Goal: Task Accomplishment & Management: Use online tool/utility

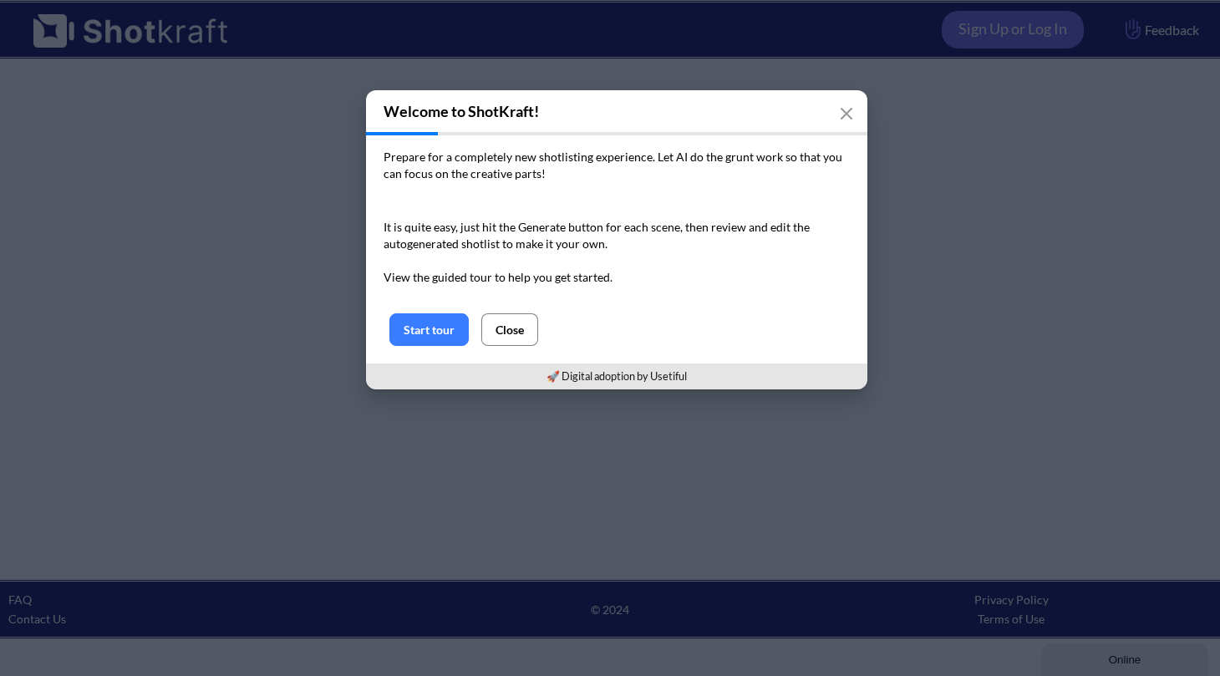
click at [521, 327] on button "Close" at bounding box center [509, 329] width 57 height 33
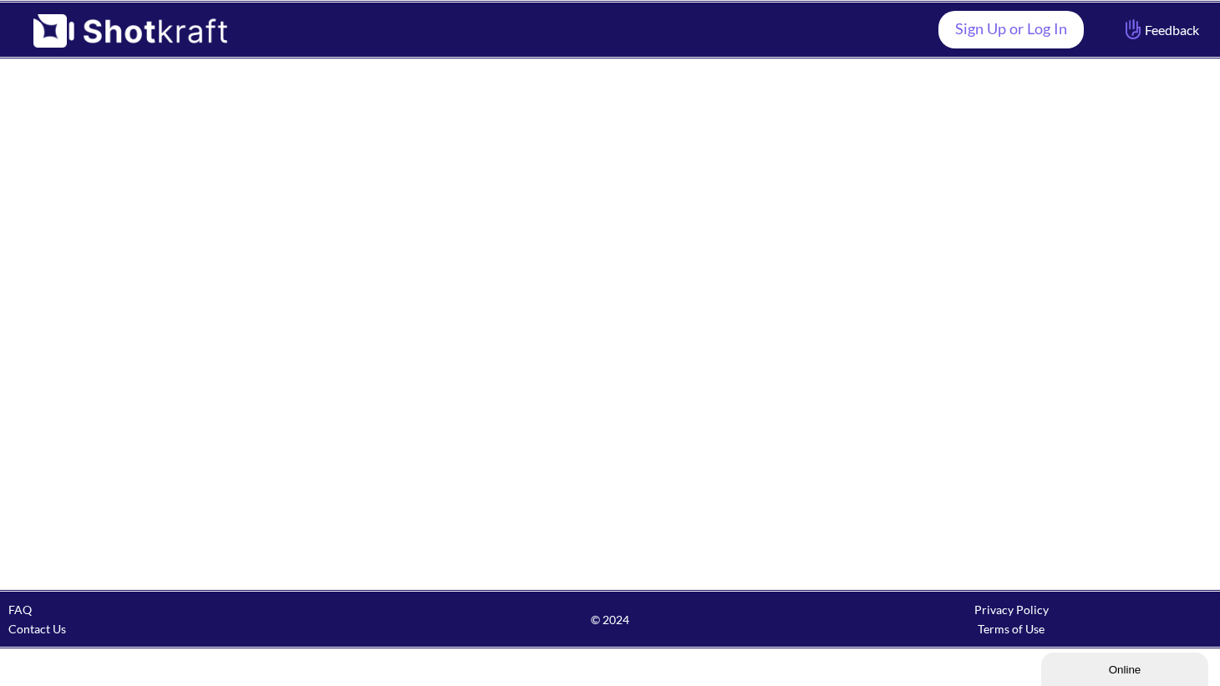
click at [1010, 32] on link "Sign Up or Log In" at bounding box center [1010, 30] width 145 height 38
click at [1023, 23] on link "Sign Up or Log In" at bounding box center [1010, 30] width 145 height 38
click at [787, 287] on div at bounding box center [610, 324] width 1220 height 530
click at [1022, 41] on link "Sign Up or Log In" at bounding box center [1010, 30] width 145 height 38
click at [1029, 25] on link "Sign Up or Log In" at bounding box center [1010, 30] width 145 height 38
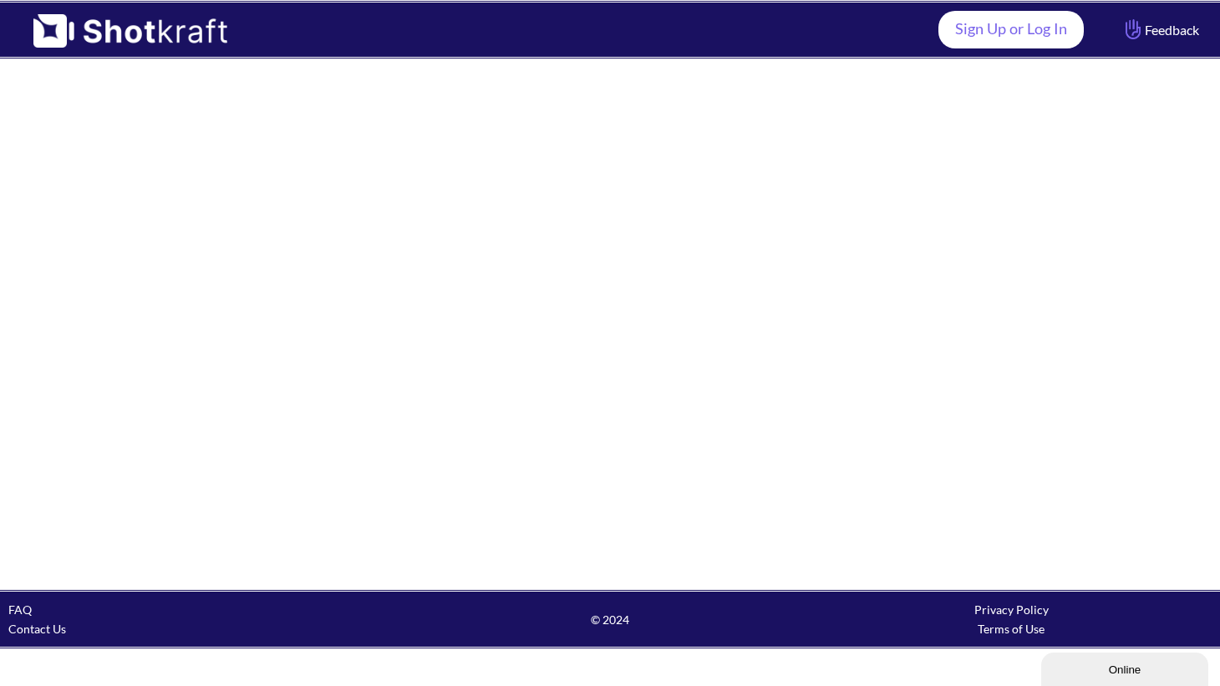
click at [1029, 25] on link "Sign Up or Log In" at bounding box center [1010, 30] width 145 height 38
click at [699, 257] on div at bounding box center [610, 324] width 1220 height 530
click at [1049, 29] on link "Sign Up or Log In" at bounding box center [1010, 30] width 145 height 38
click at [1012, 33] on link "Sign Up or Log In" at bounding box center [1010, 30] width 145 height 38
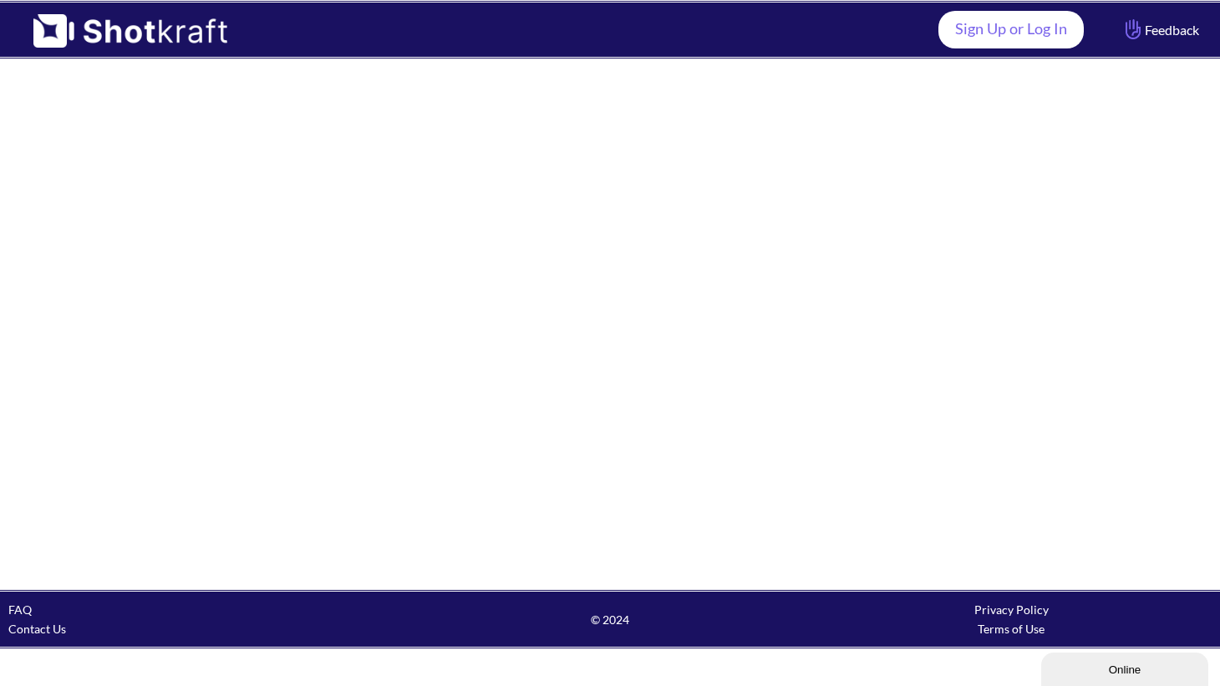
click at [1012, 33] on link "Sign Up or Log In" at bounding box center [1010, 30] width 145 height 38
click at [597, 200] on div at bounding box center [610, 324] width 1220 height 530
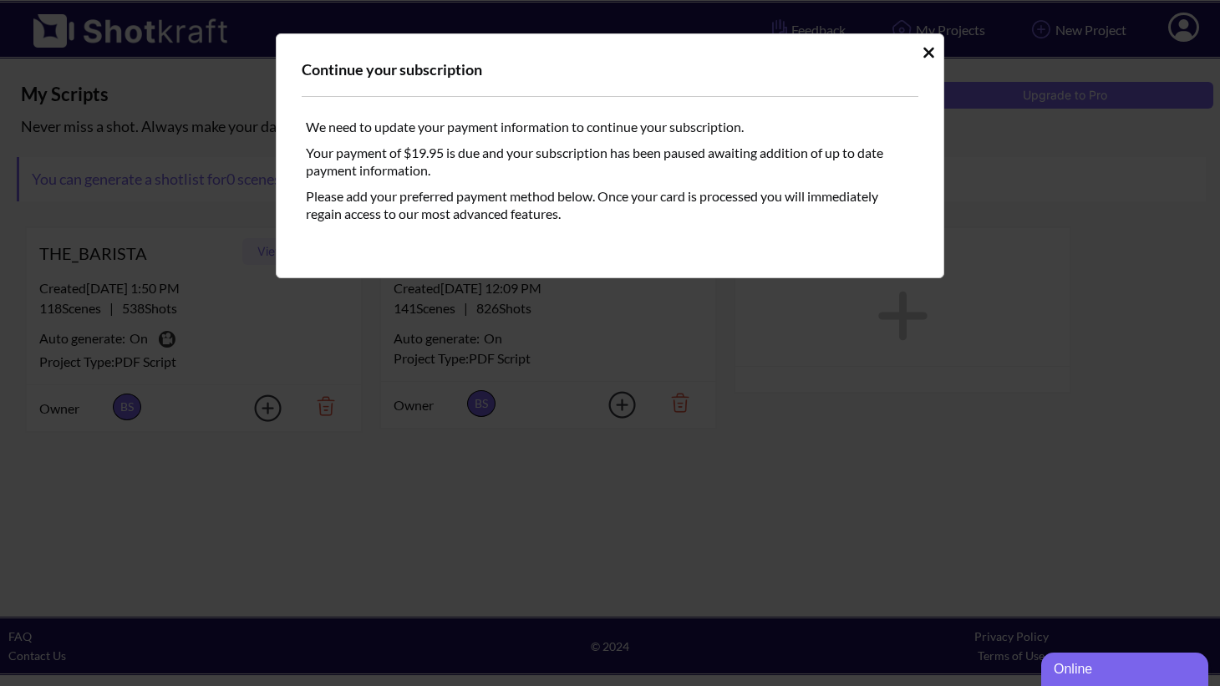
click at [930, 51] on icon "Idle Modal" at bounding box center [928, 52] width 11 height 11
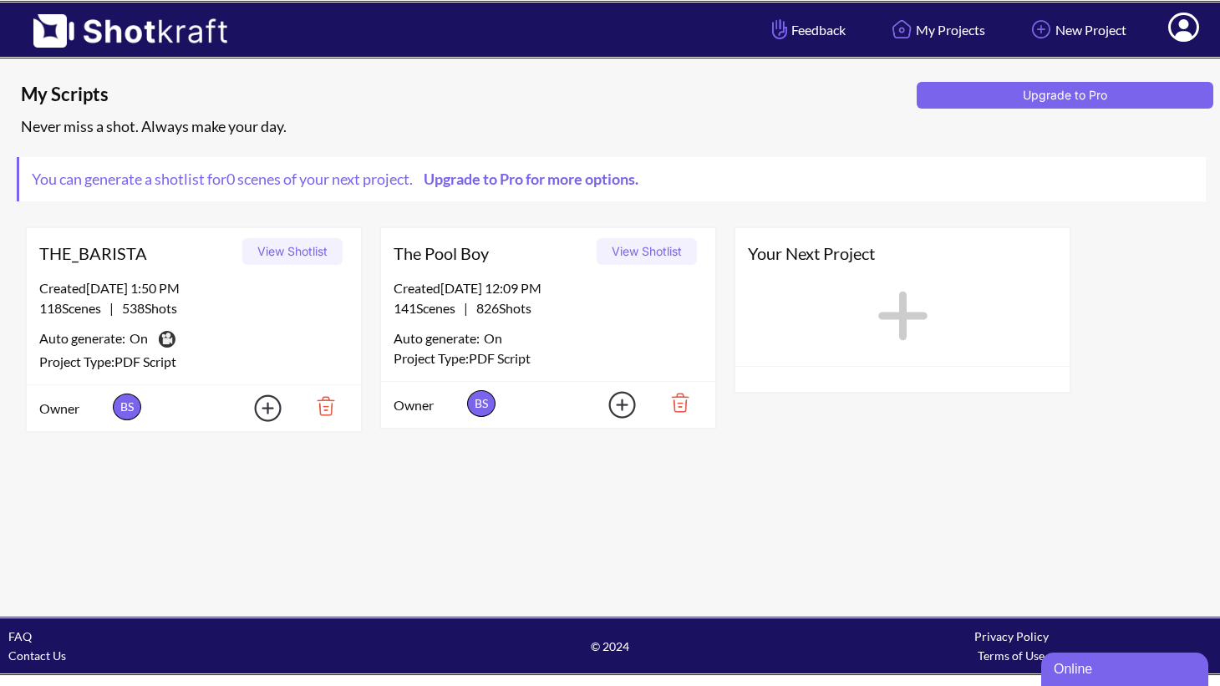
click at [649, 253] on button "View Shotlist" at bounding box center [647, 251] width 100 height 27
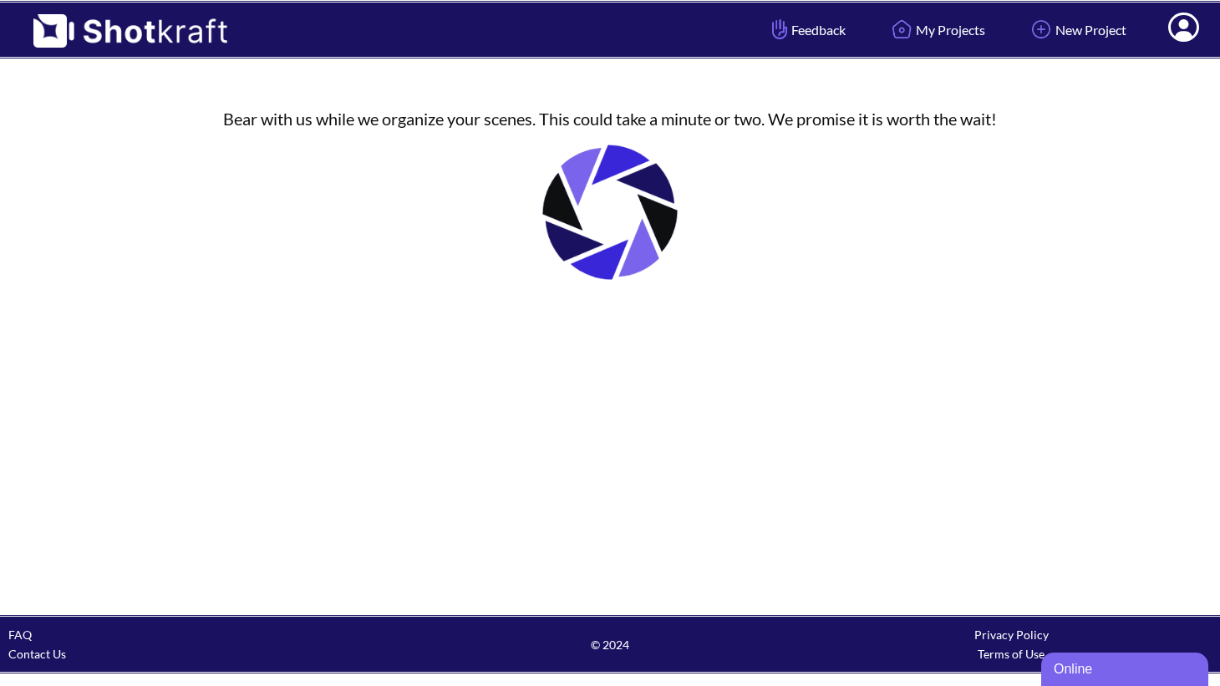
click at [1186, 27] on icon at bounding box center [1184, 29] width 18 height 20
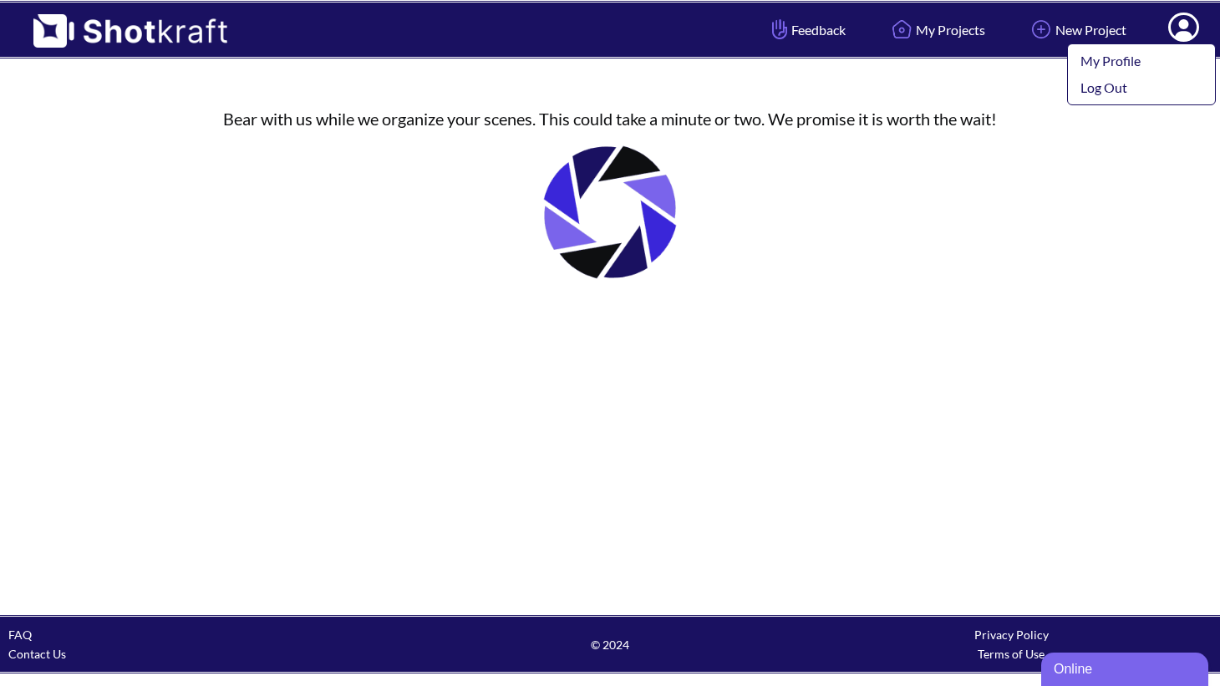
click at [1184, 26] on icon at bounding box center [1184, 29] width 18 height 20
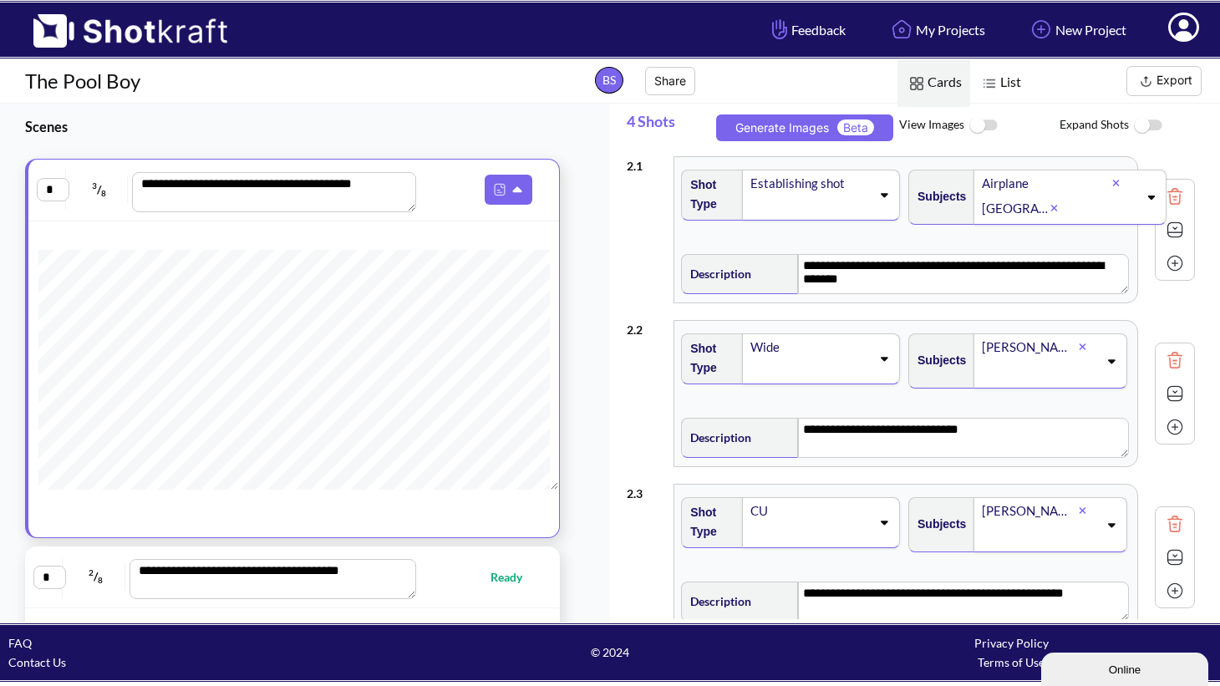
click at [983, 125] on img at bounding box center [983, 126] width 38 height 36
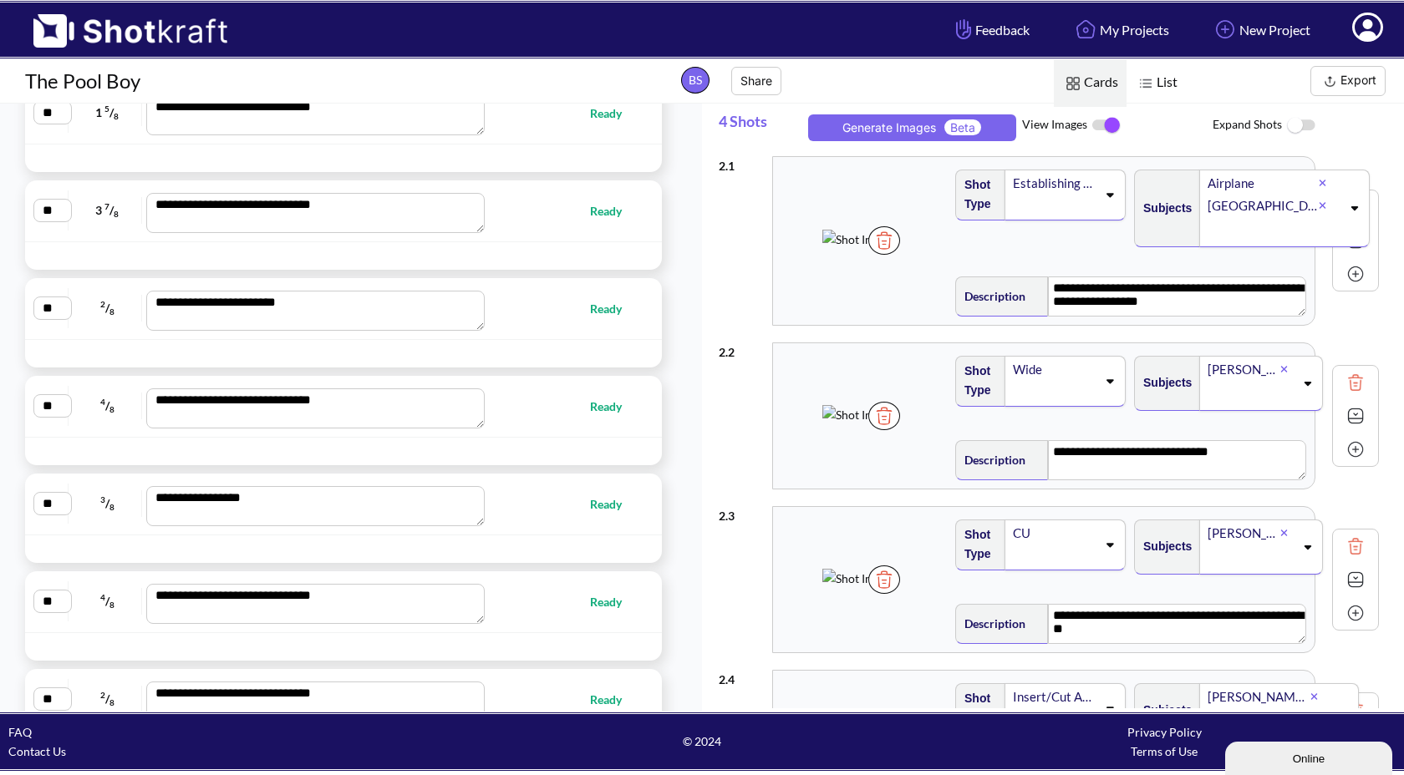
scroll to position [1772, 0]
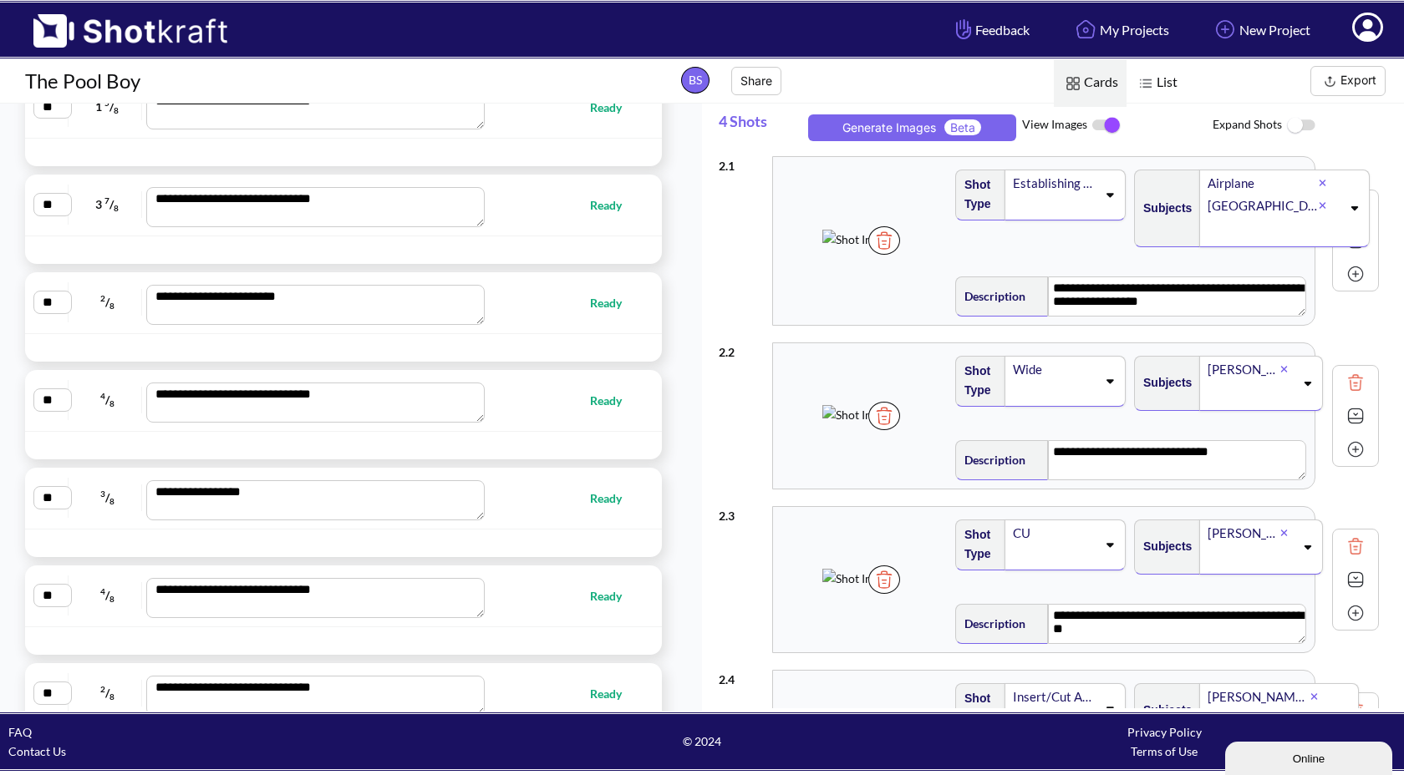
click at [574, 425] on div "**********" at bounding box center [343, 401] width 637 height 62
type textarea "**********"
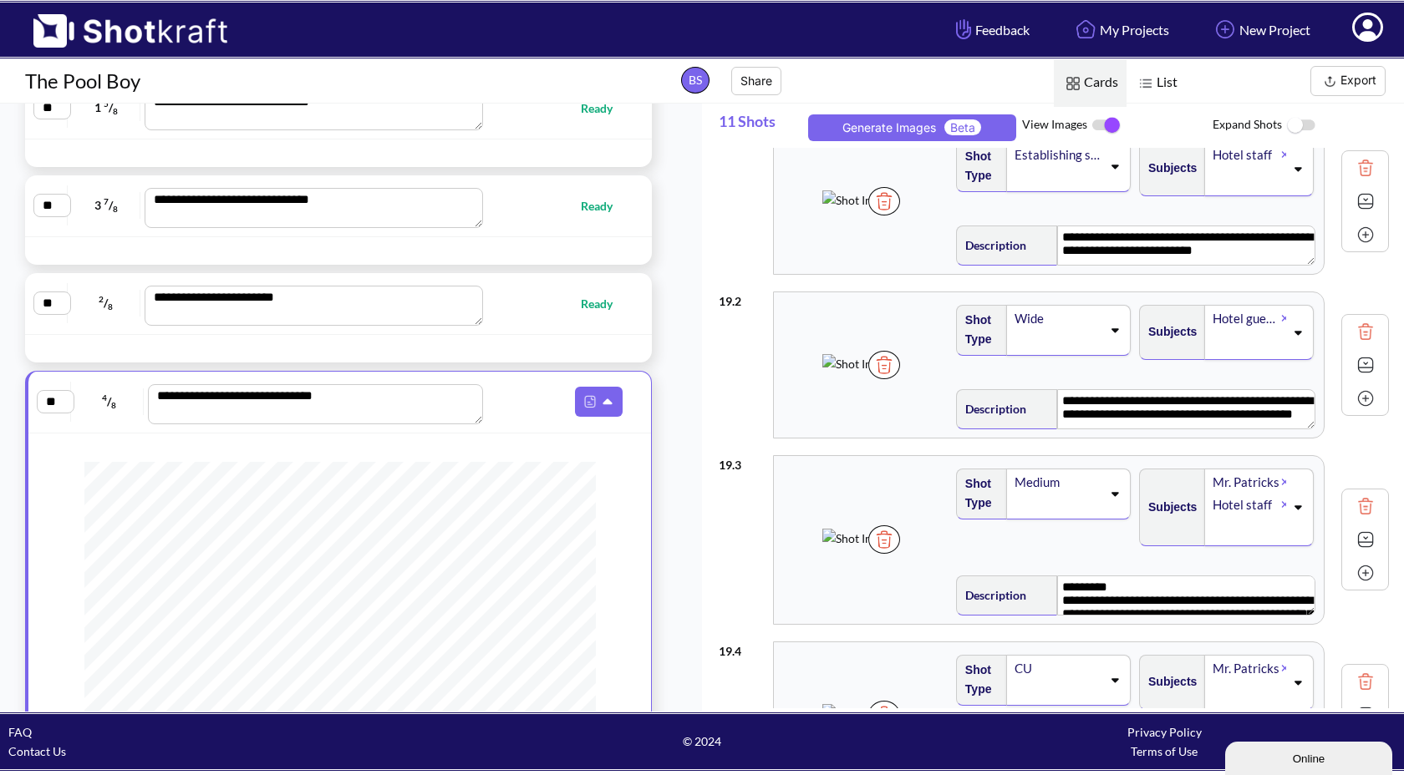
scroll to position [0, 0]
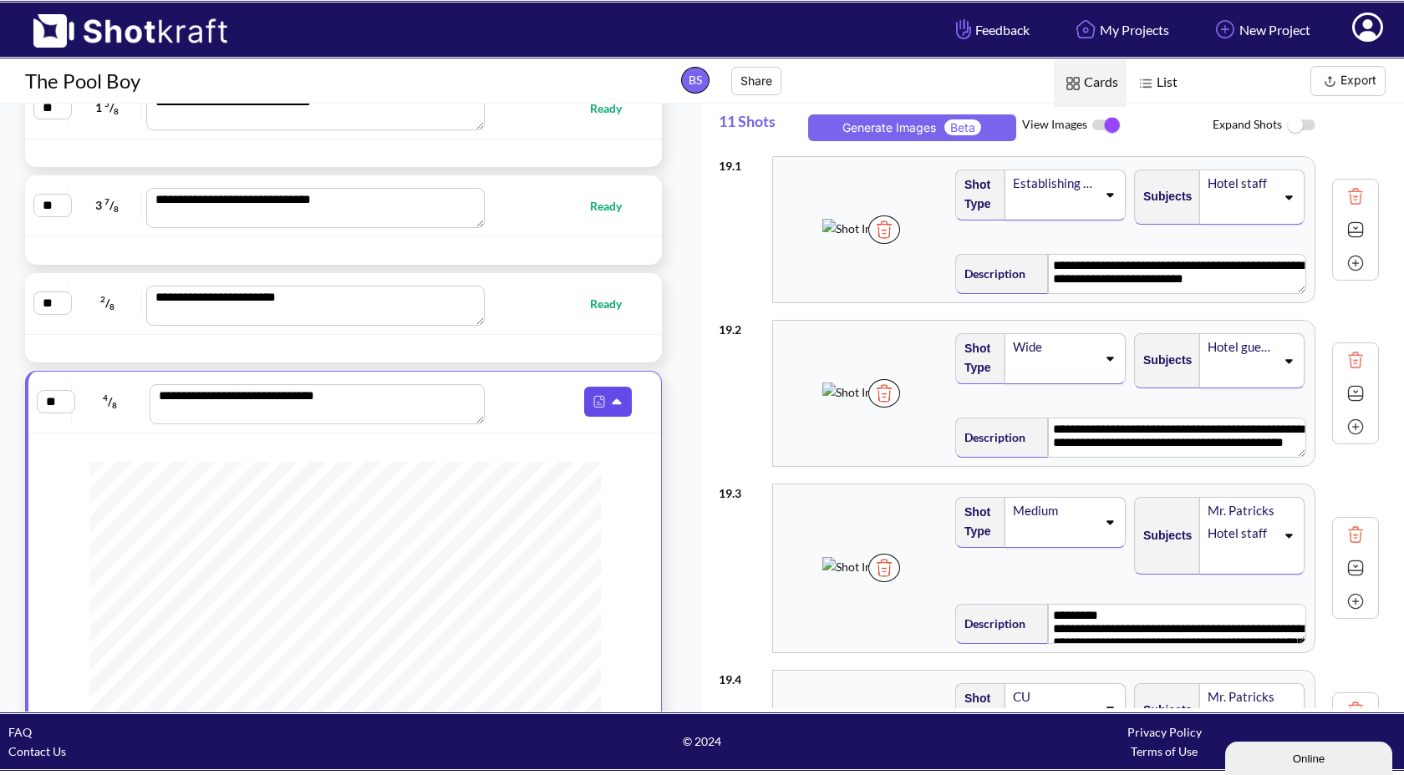
click at [610, 408] on icon at bounding box center [619, 402] width 18 height 15
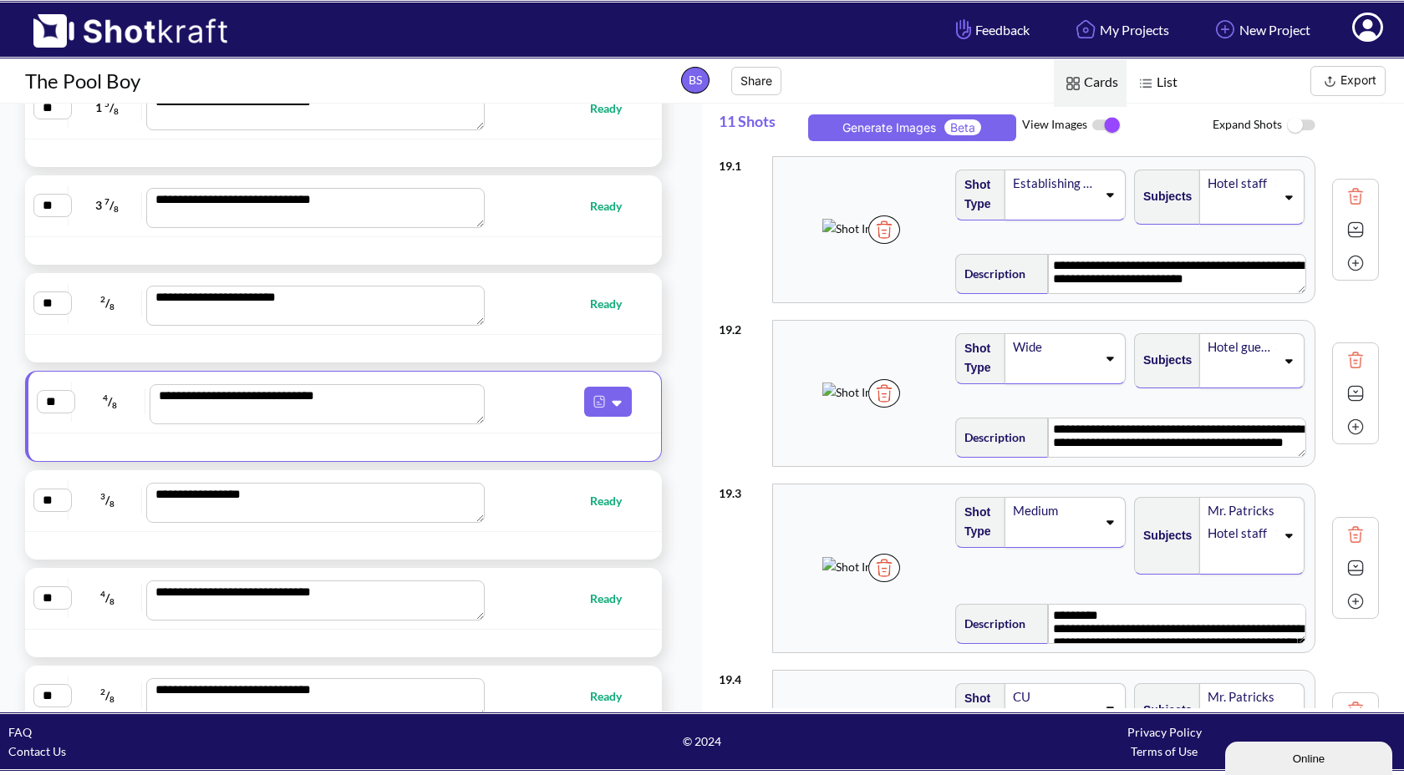
click at [573, 506] on span "Ready" at bounding box center [564, 500] width 149 height 19
type textarea "**********"
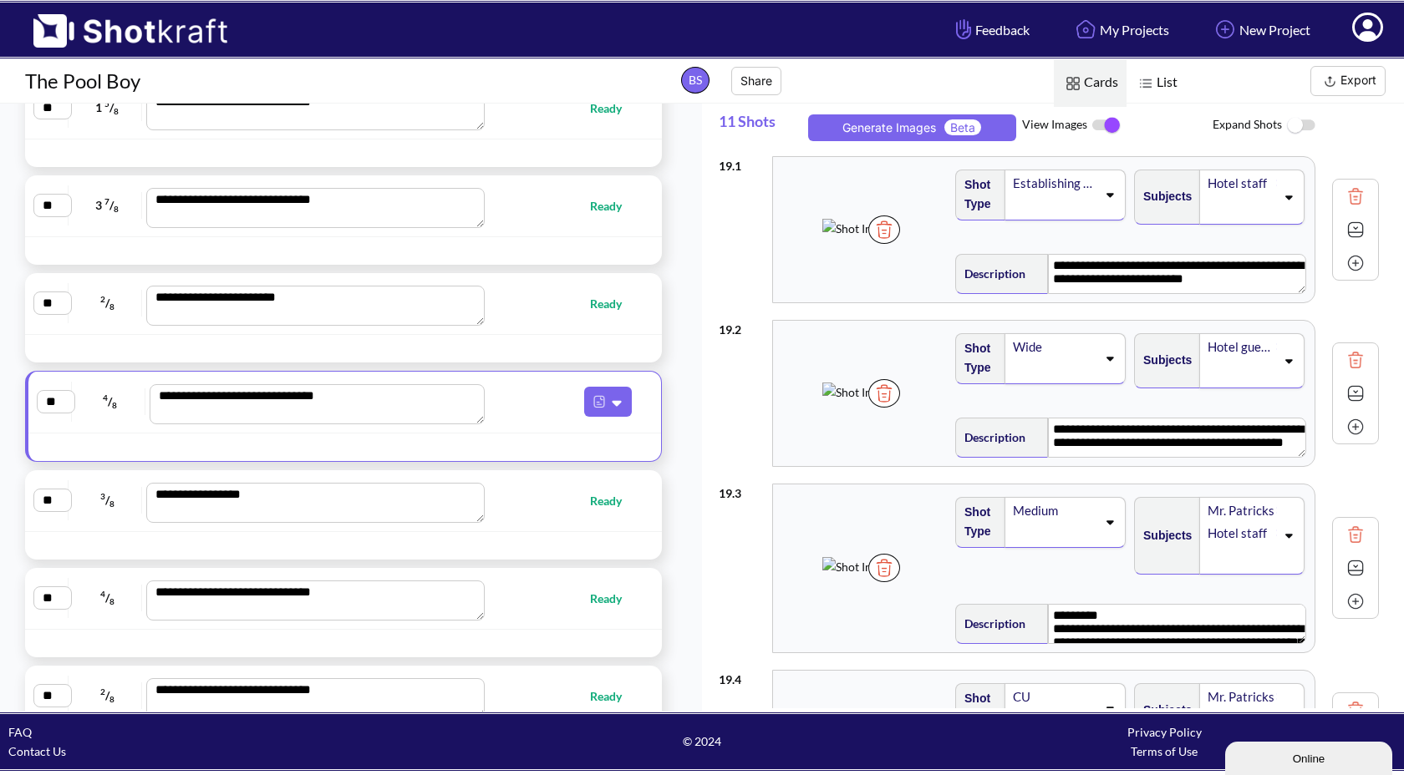
type textarea "**********"
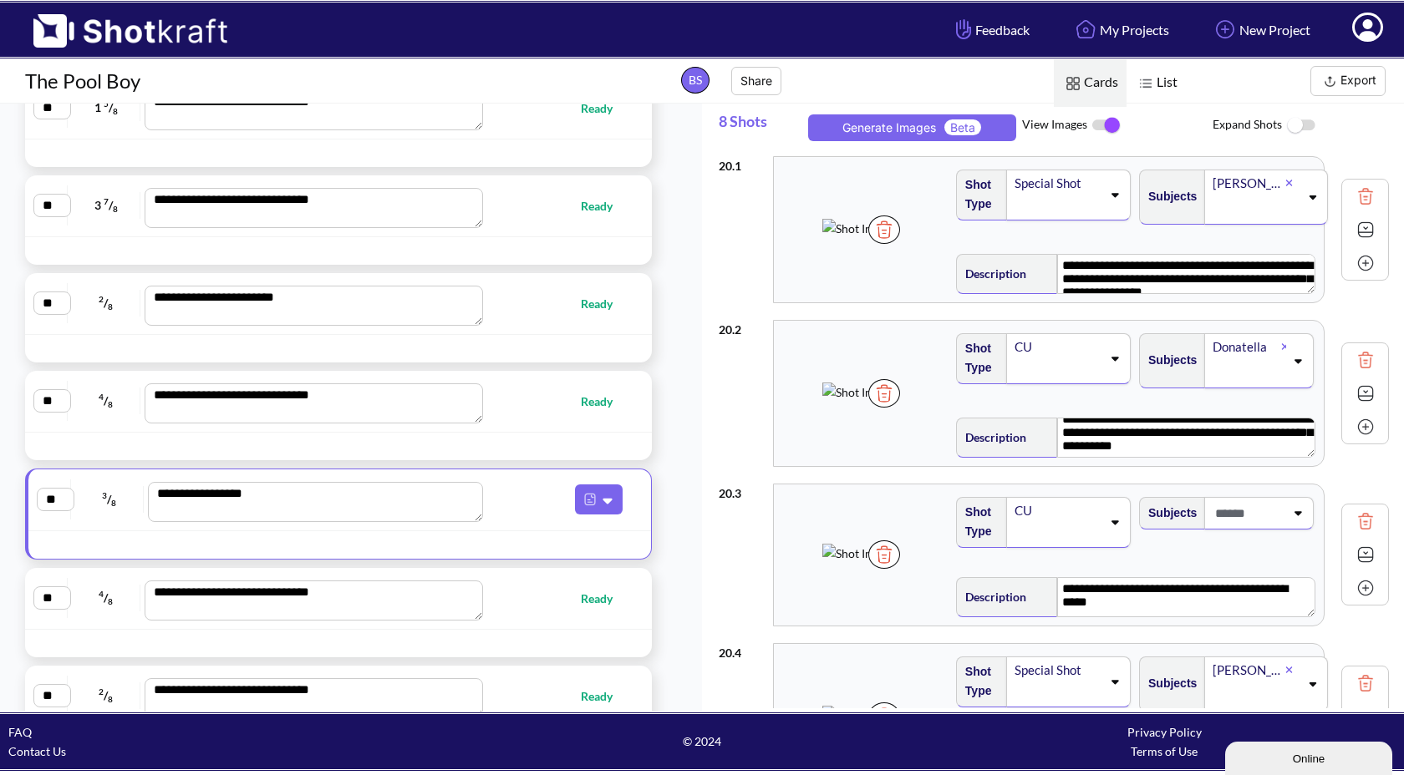
click at [829, 238] on img at bounding box center [857, 228] width 70 height 19
click at [857, 238] on img at bounding box center [860, 228] width 70 height 19
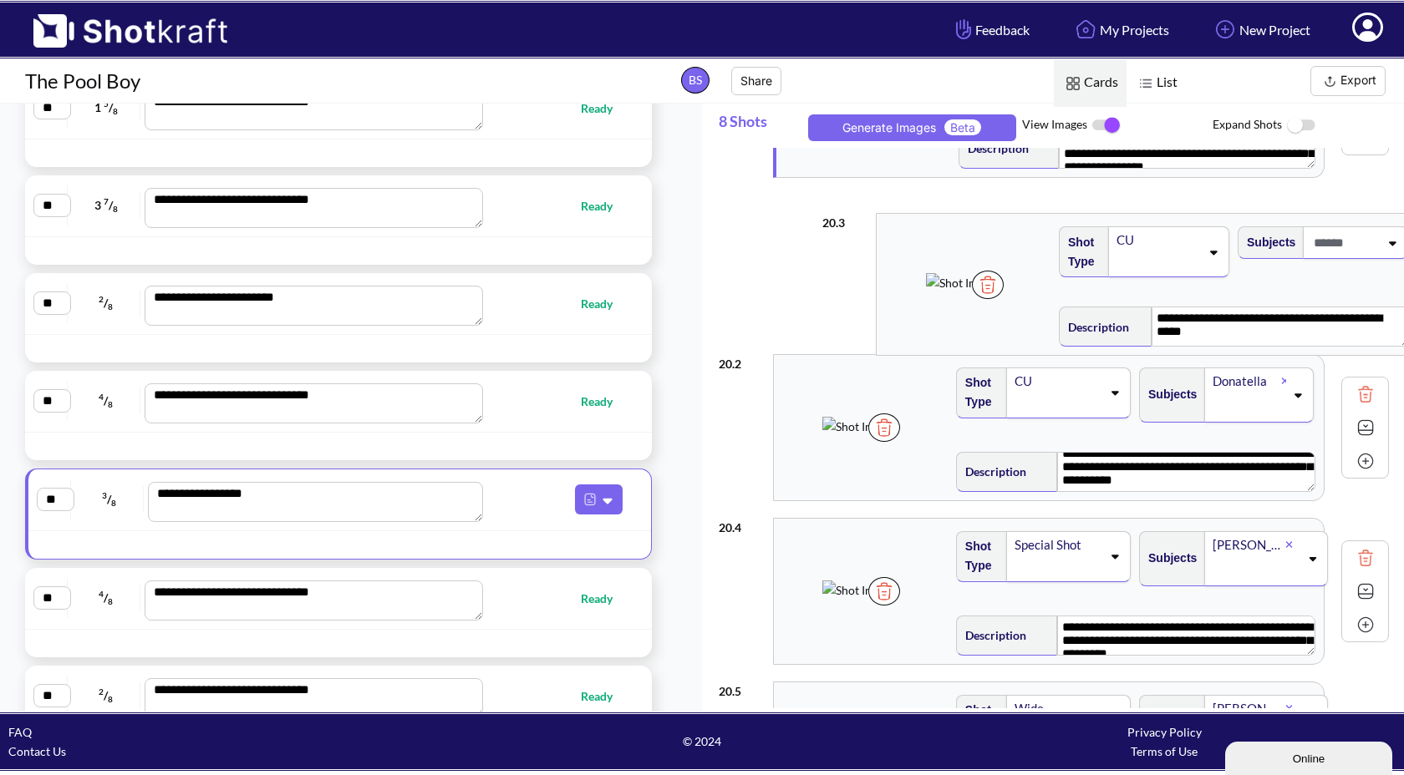
scroll to position [123, 0]
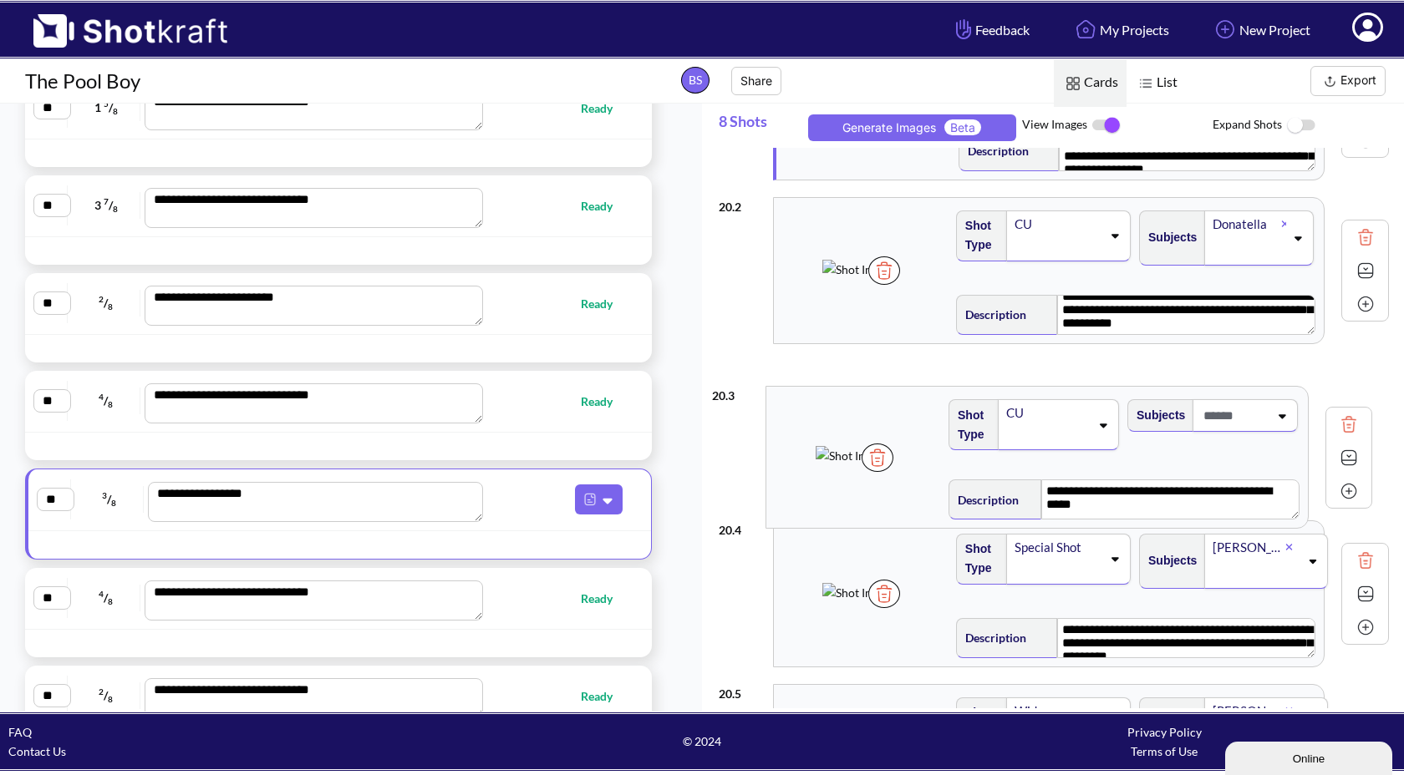
drag, startPoint x: 847, startPoint y: 401, endPoint x: 841, endPoint y: 440, distance: 38.9
click at [841, 440] on div "**********" at bounding box center [1054, 632] width 670 height 1214
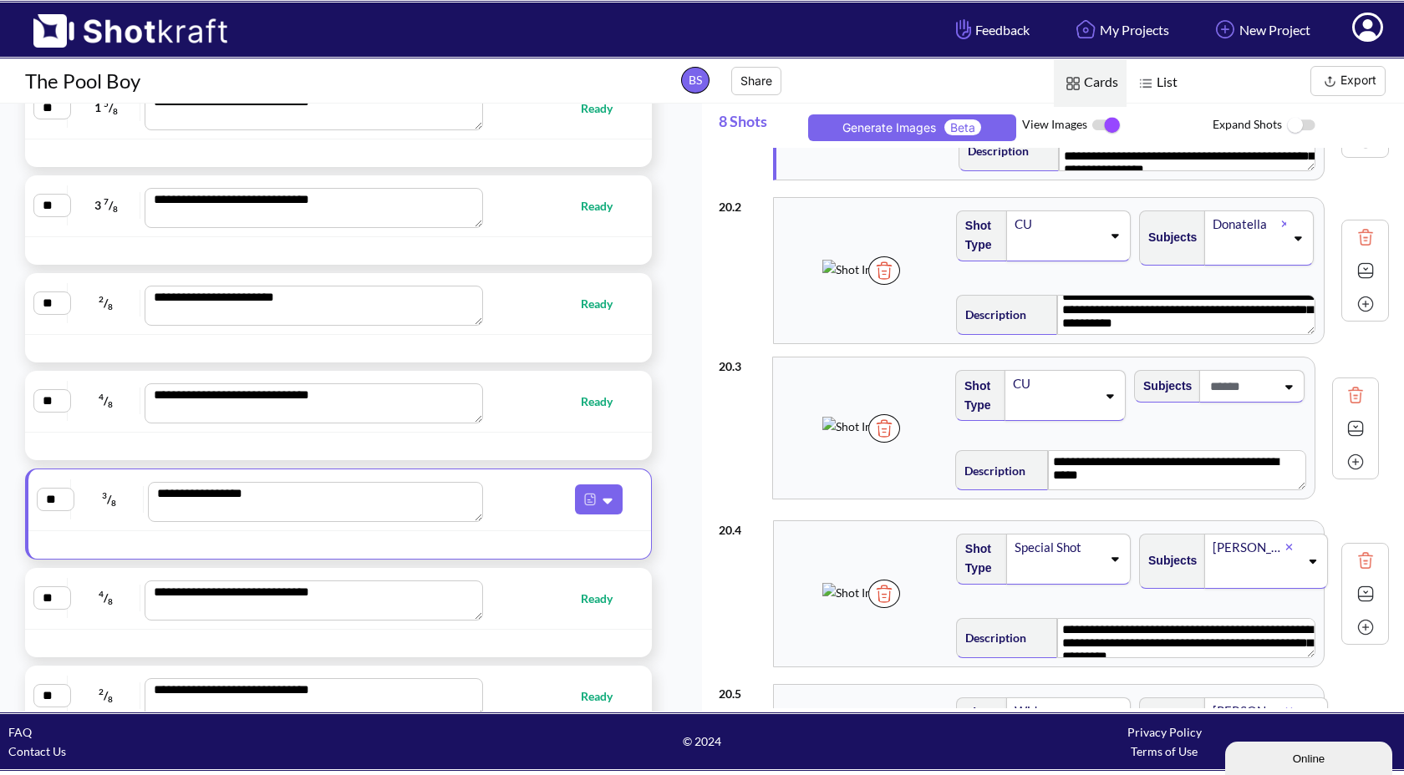
scroll to position [130, 0]
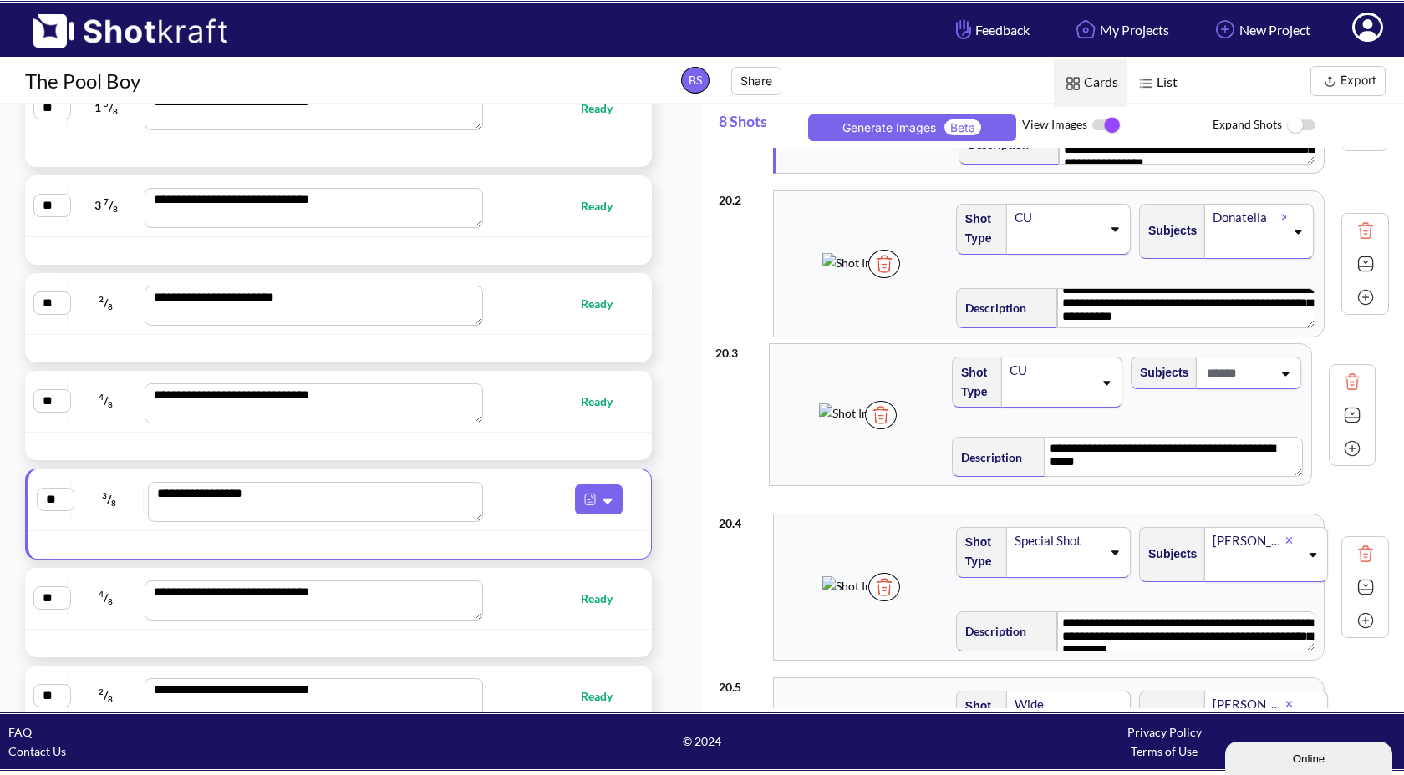
drag, startPoint x: 841, startPoint y: 440, endPoint x: 827, endPoint y: 434, distance: 14.6
click at [827, 434] on div "**********" at bounding box center [1054, 625] width 670 height 1214
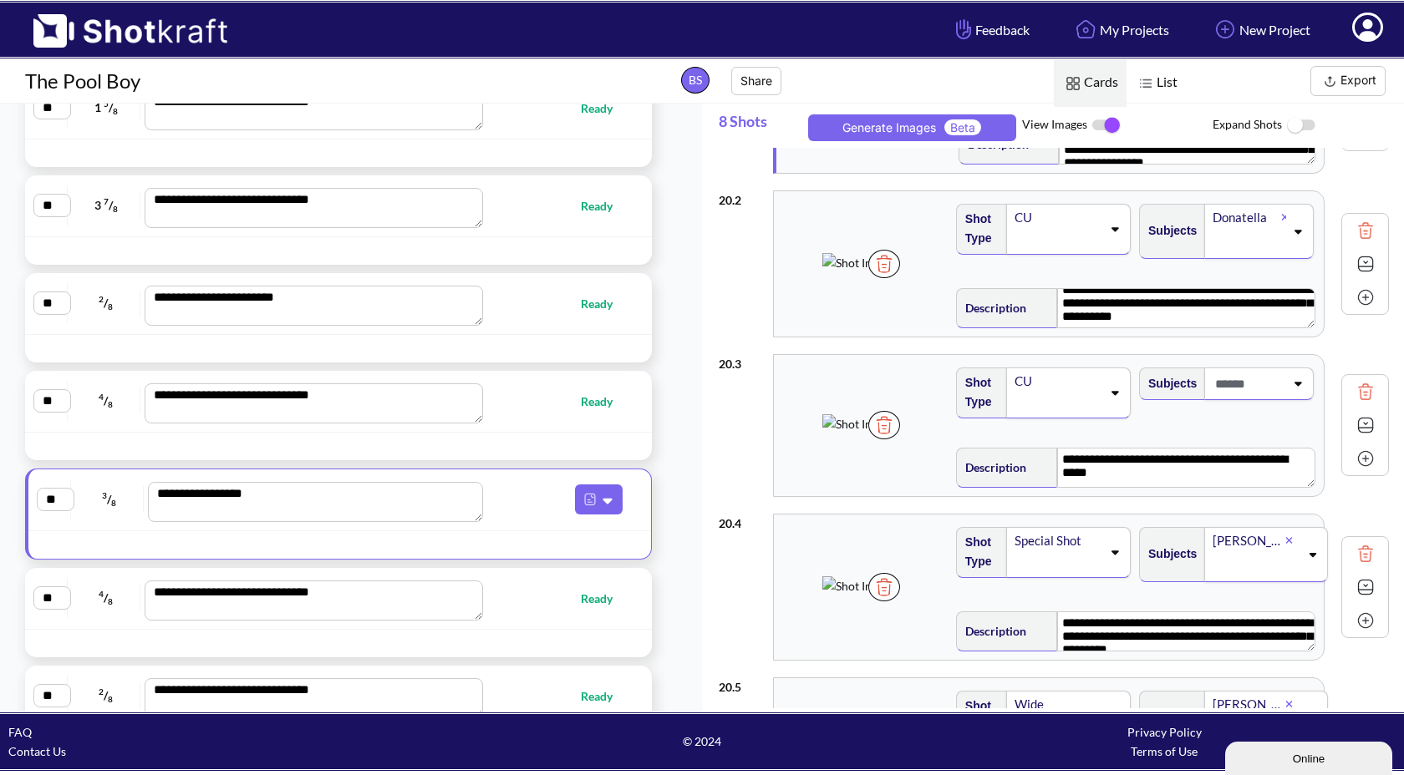
scroll to position [123, 0]
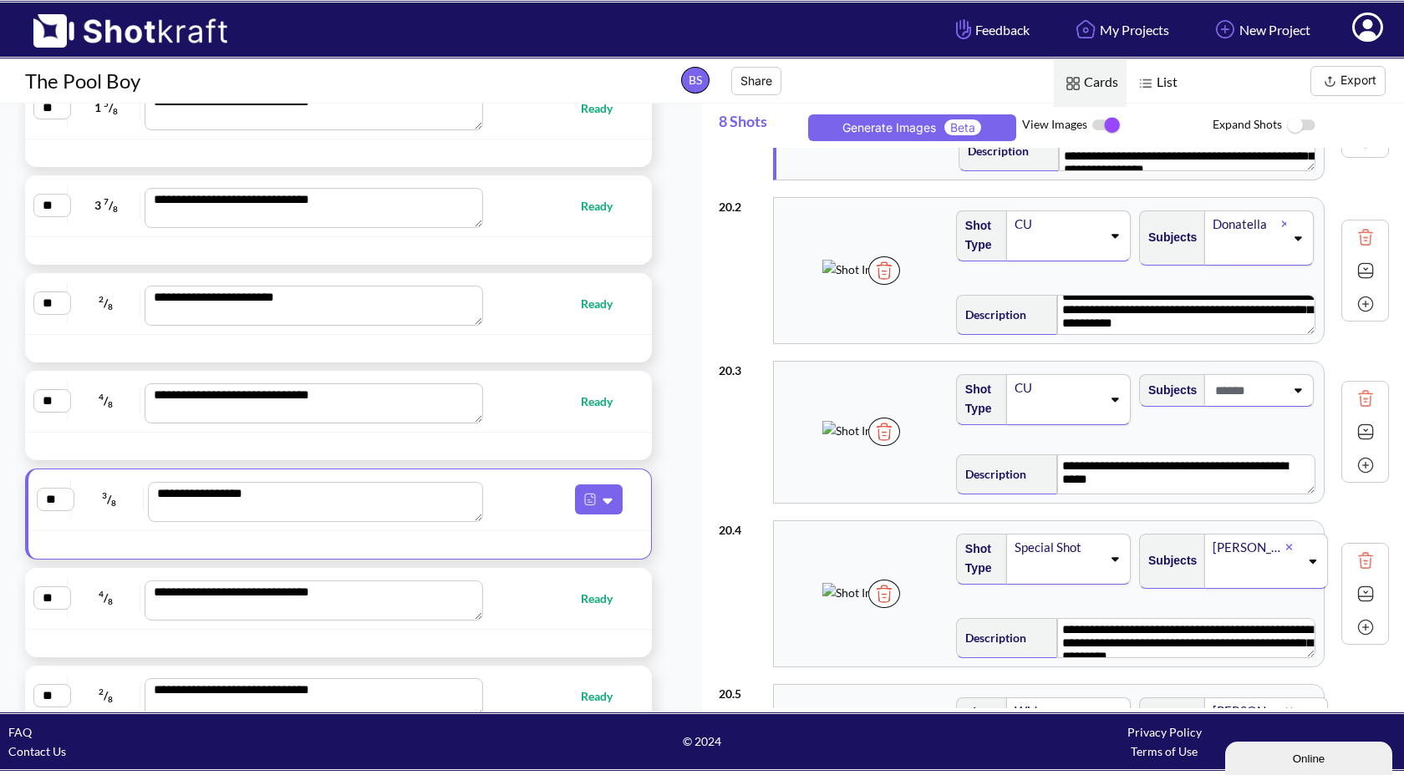
click at [841, 279] on img at bounding box center [857, 269] width 70 height 19
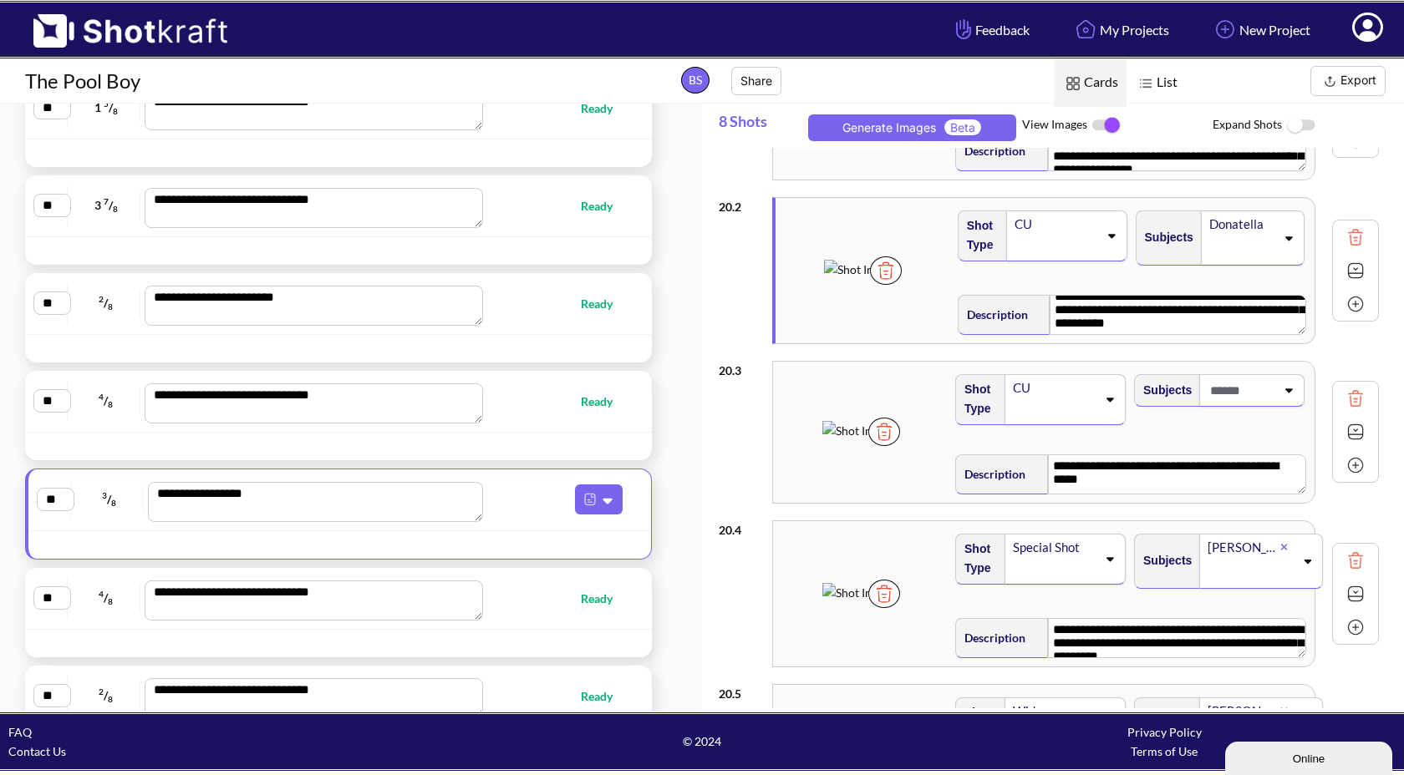
click at [1219, 117] on img at bounding box center [1301, 126] width 38 height 36
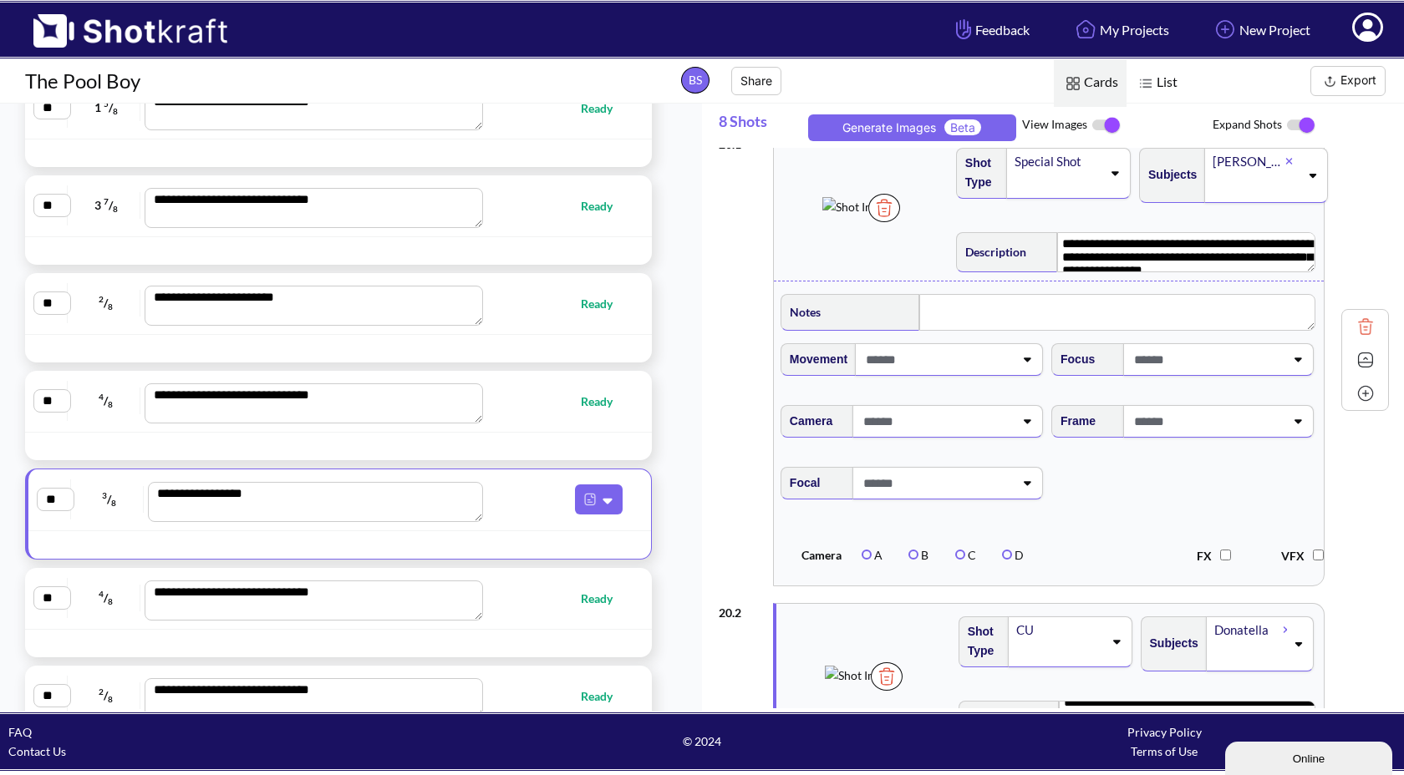
scroll to position [0, 0]
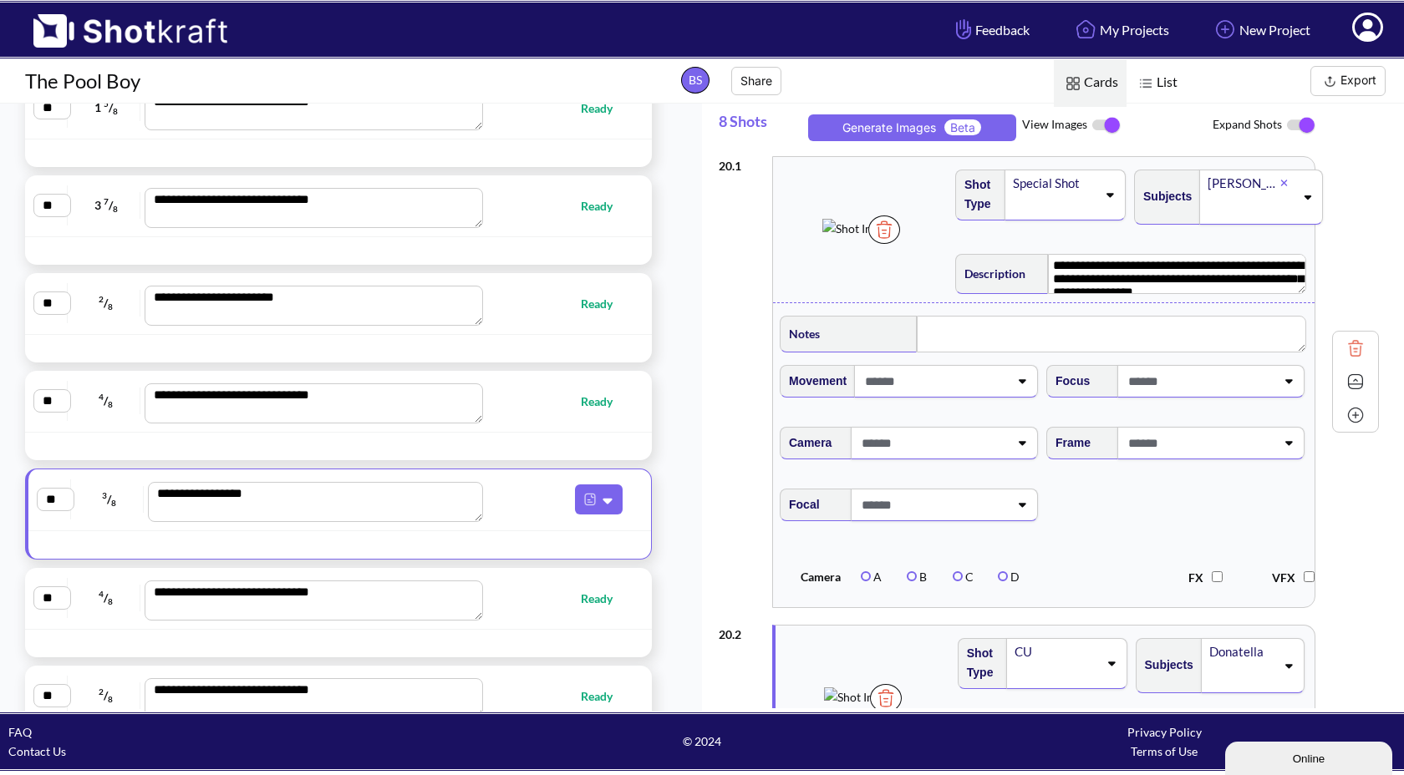
click at [1219, 129] on img at bounding box center [1301, 125] width 38 height 35
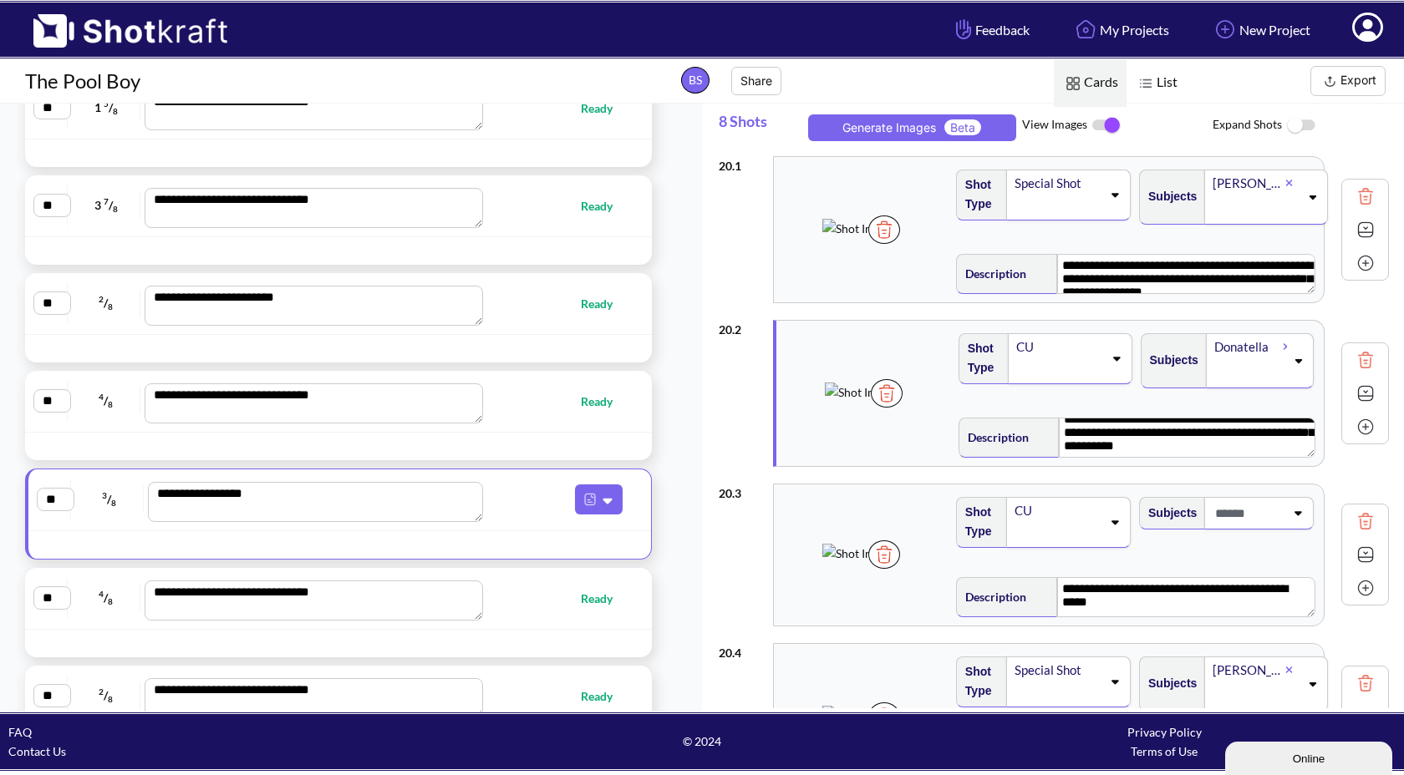
click at [1219, 226] on img at bounding box center [1365, 229] width 25 height 25
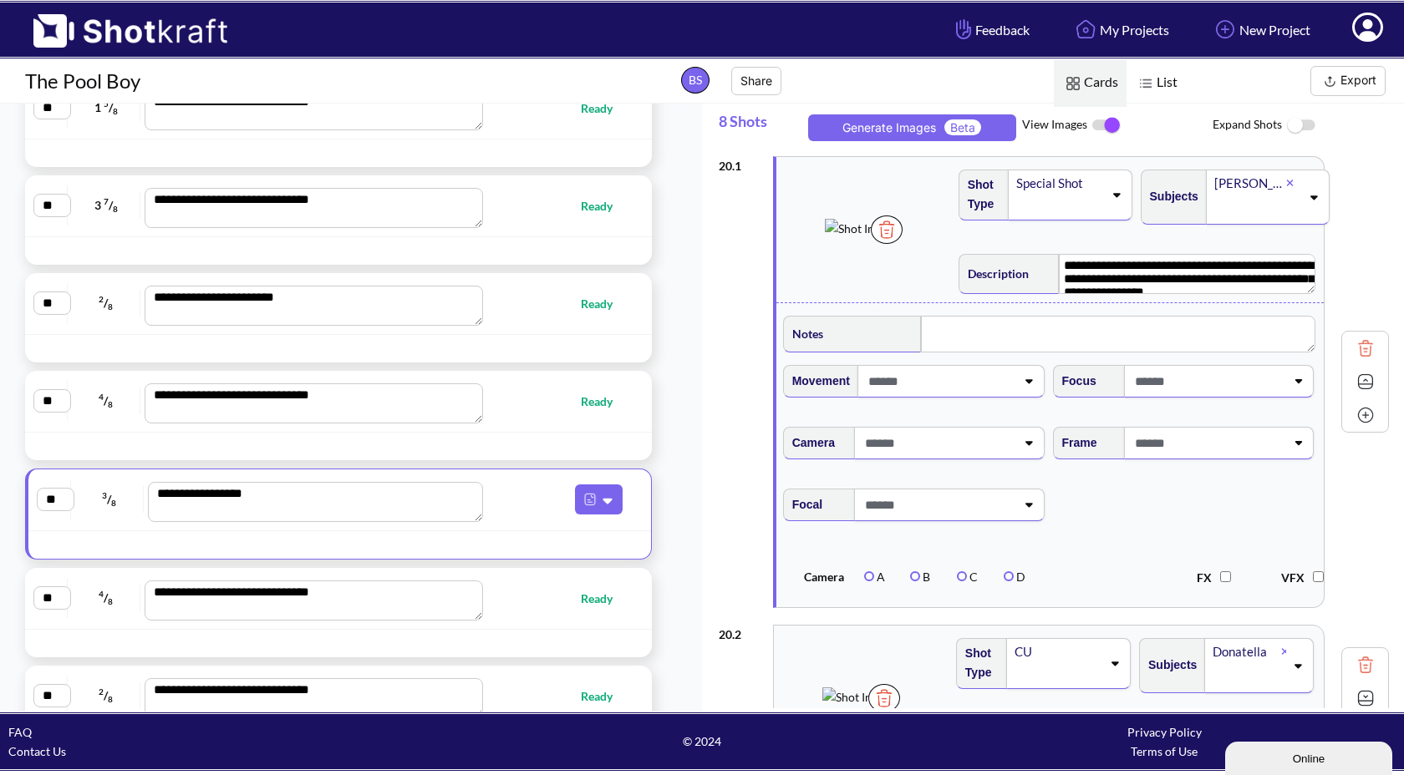
click at [1219, 376] on img at bounding box center [1365, 381] width 25 height 25
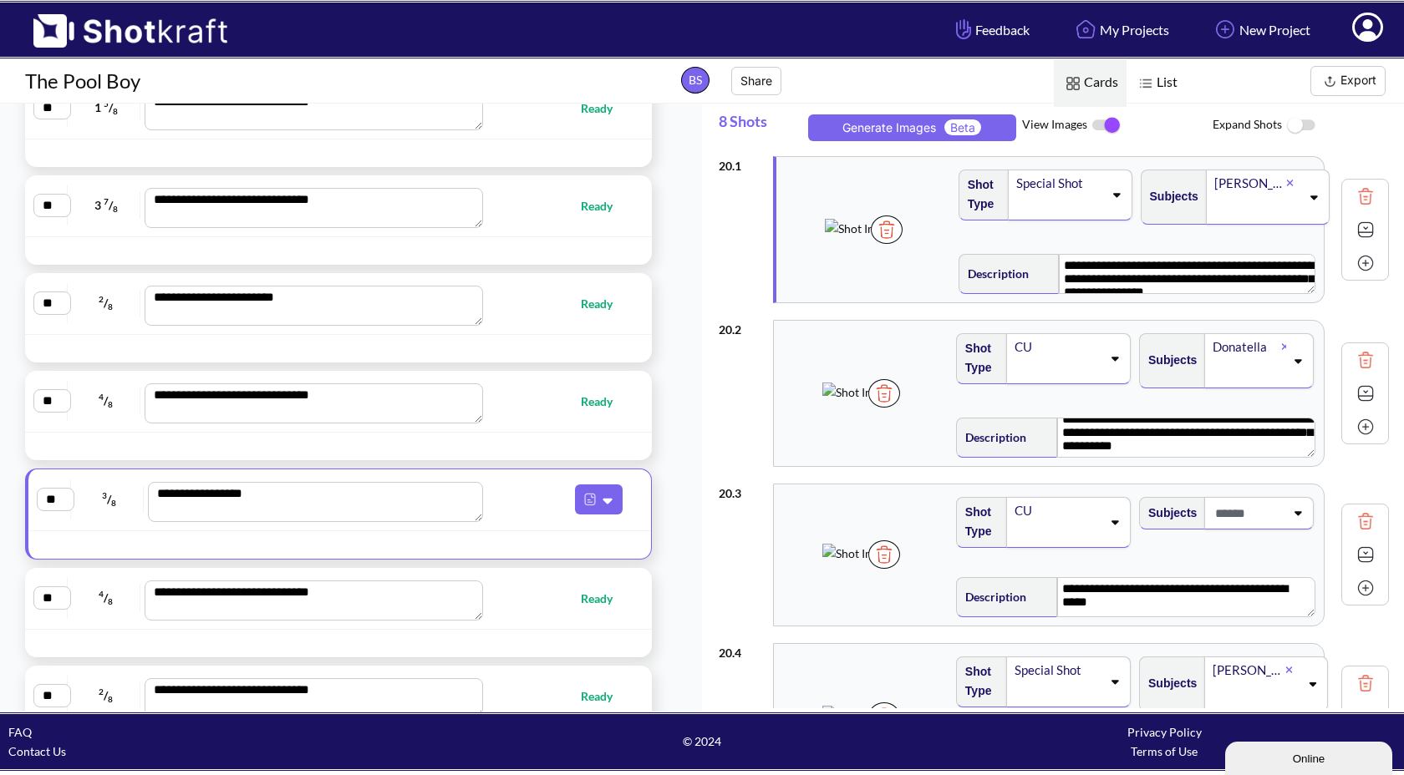
scroll to position [11, 0]
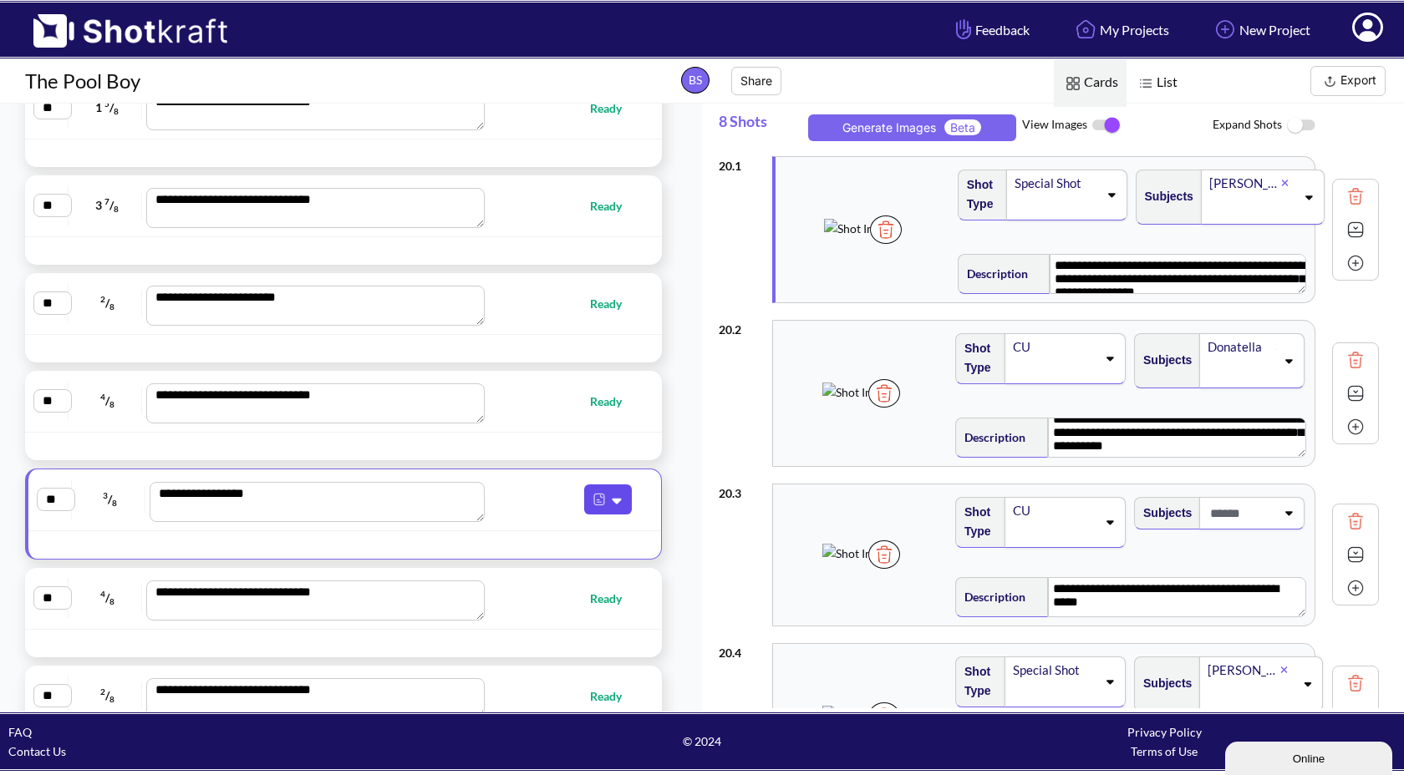
click at [610, 510] on button at bounding box center [608, 500] width 48 height 30
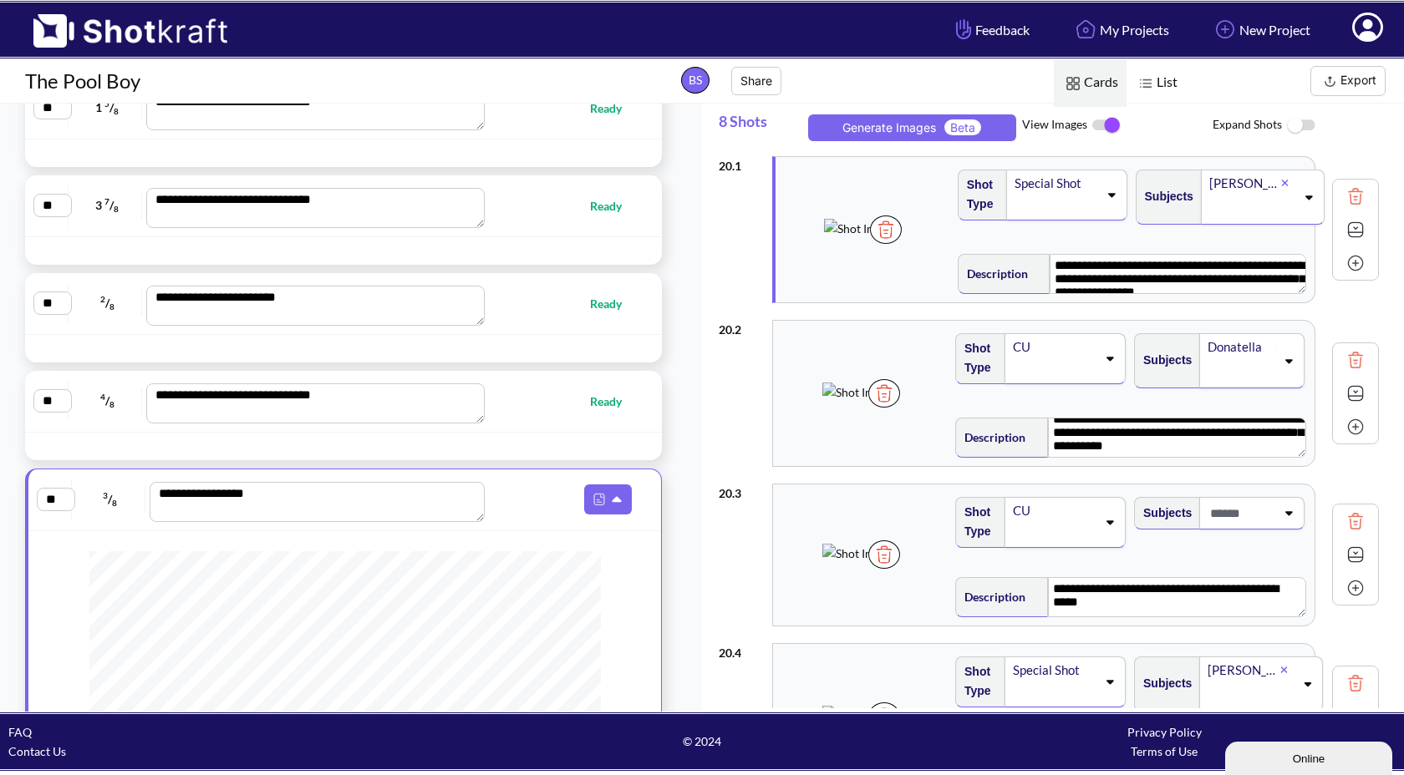
scroll to position [70, 0]
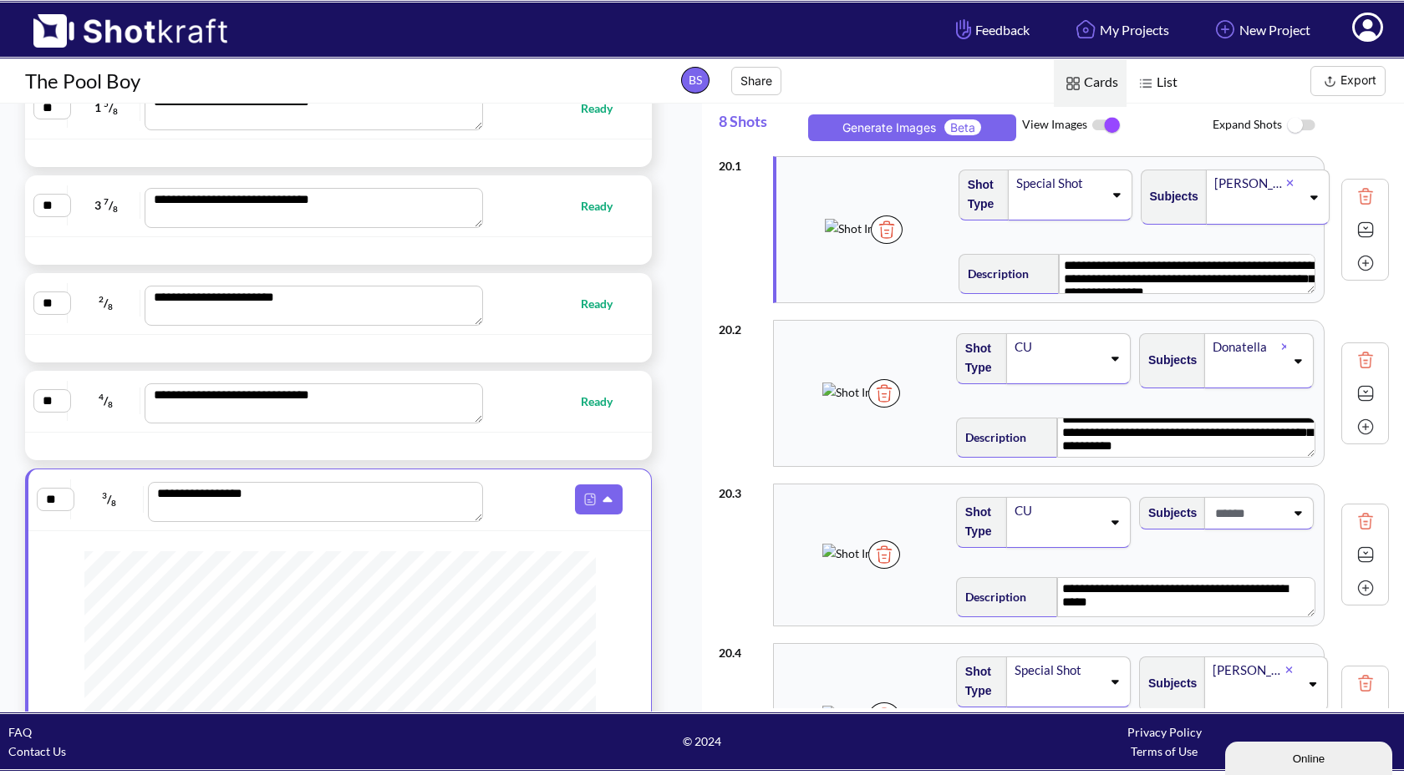
click at [1219, 362] on img at bounding box center [1365, 360] width 25 height 25
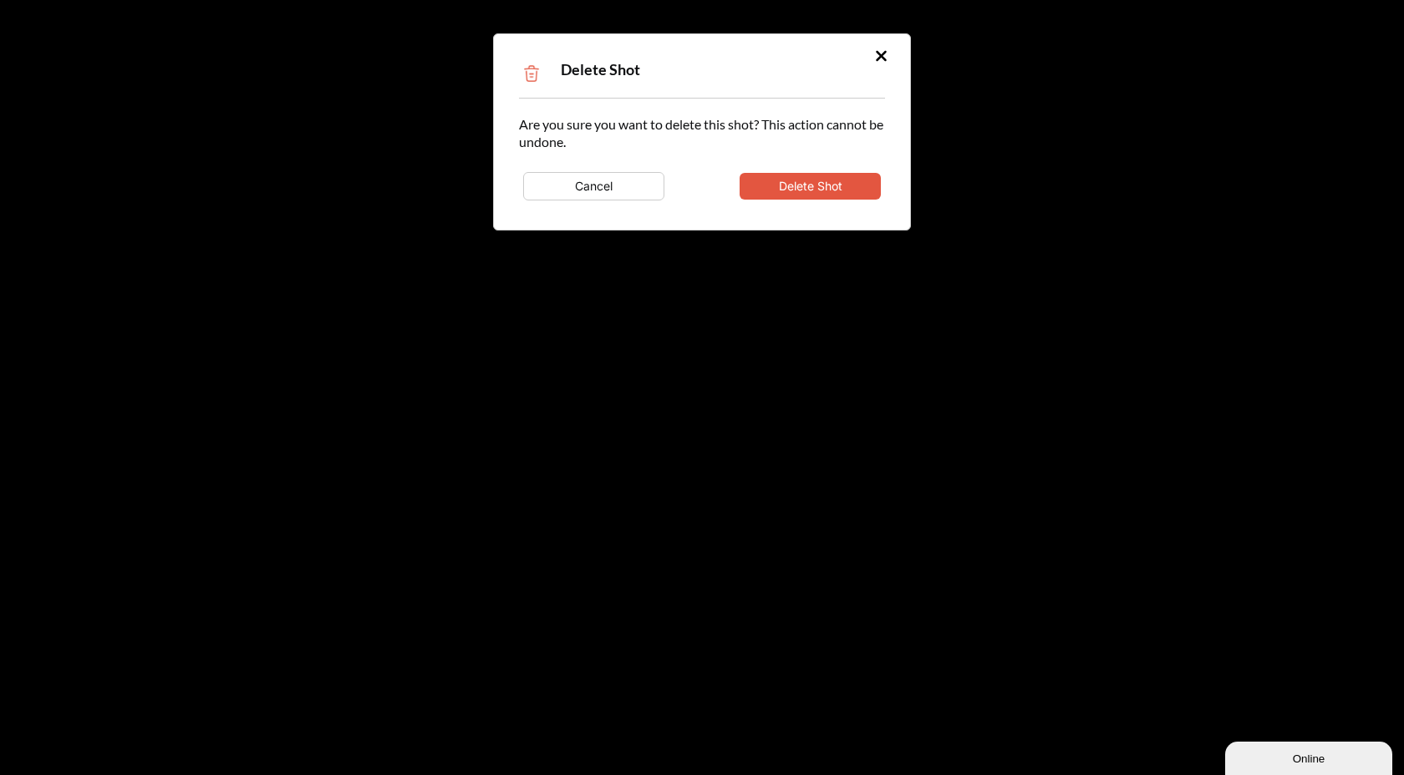
click at [812, 179] on button "Delete Shot" at bounding box center [810, 186] width 141 height 27
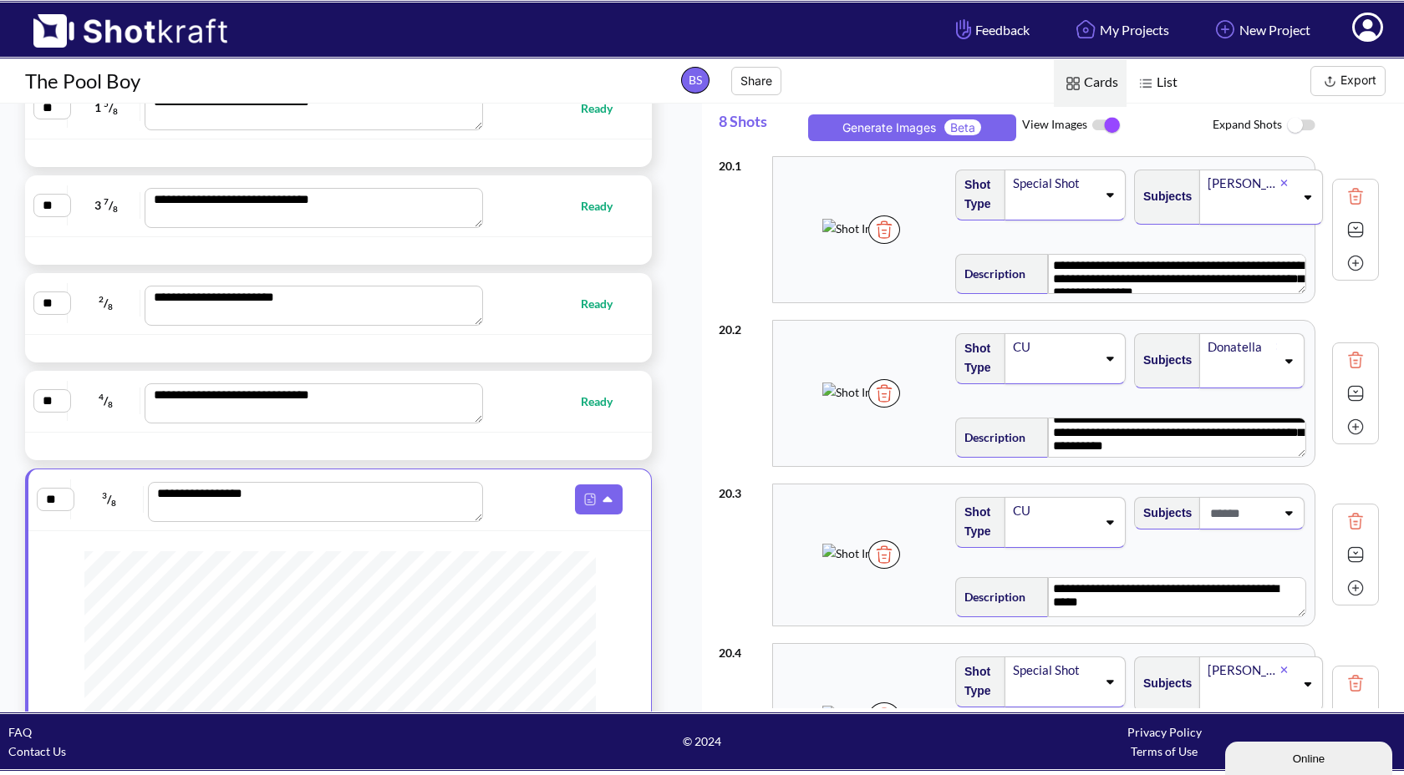
type textarea "**********"
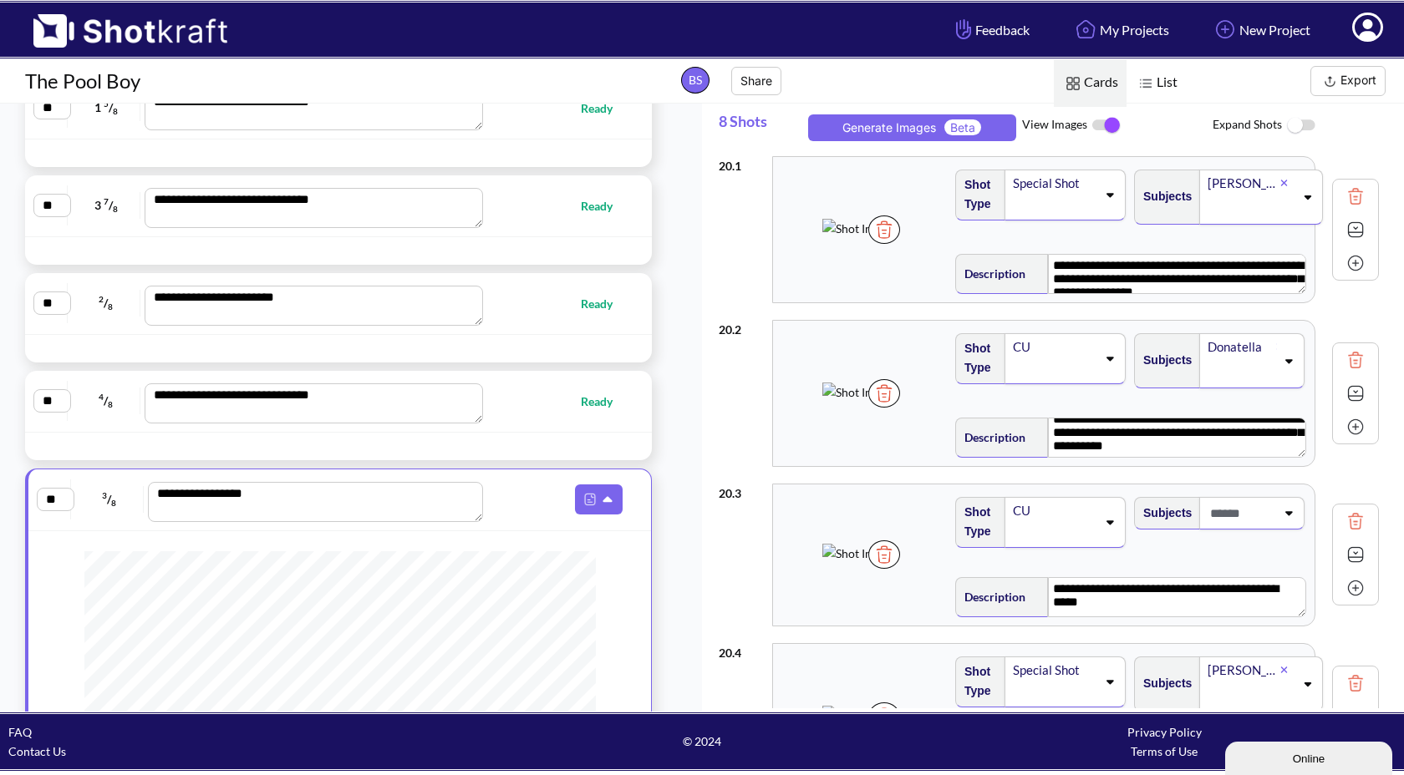
type textarea "**********"
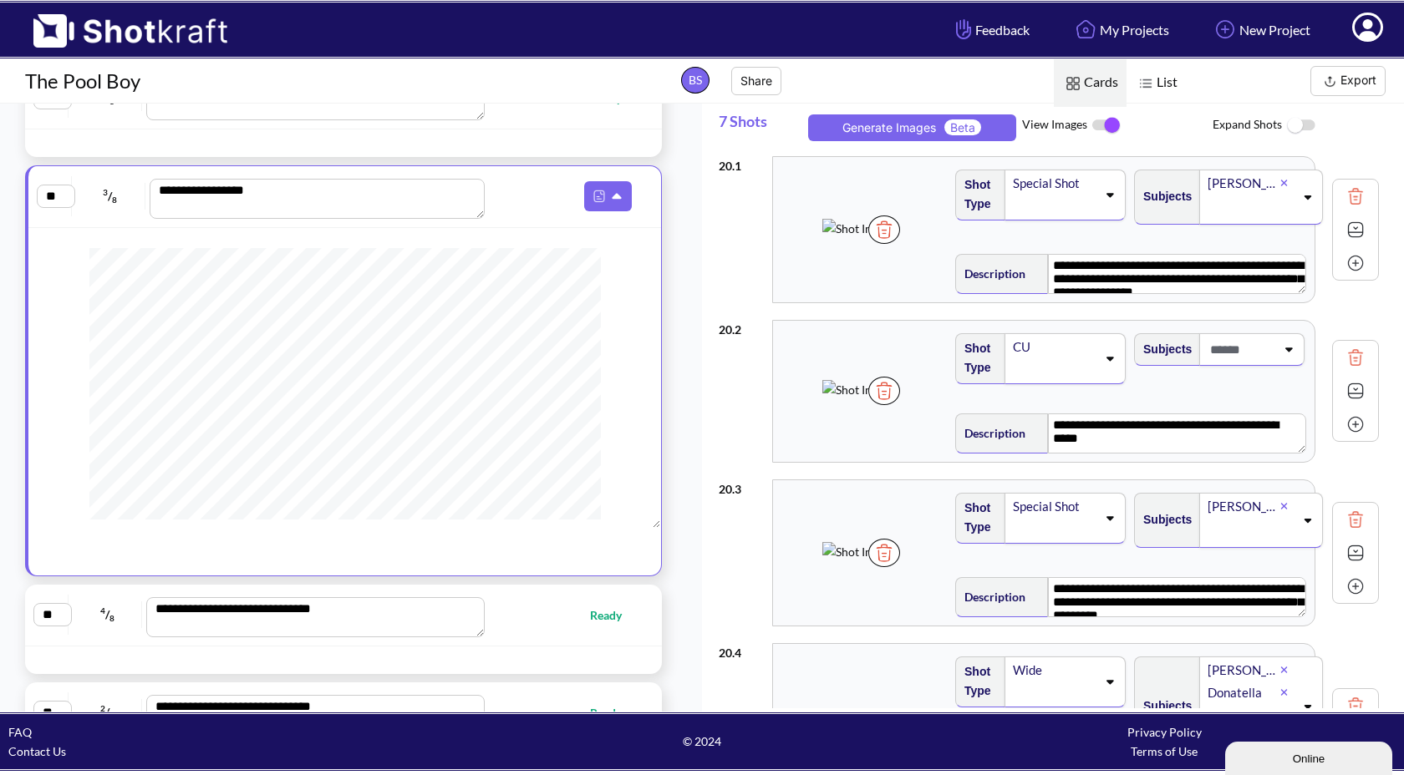
scroll to position [1766, 0]
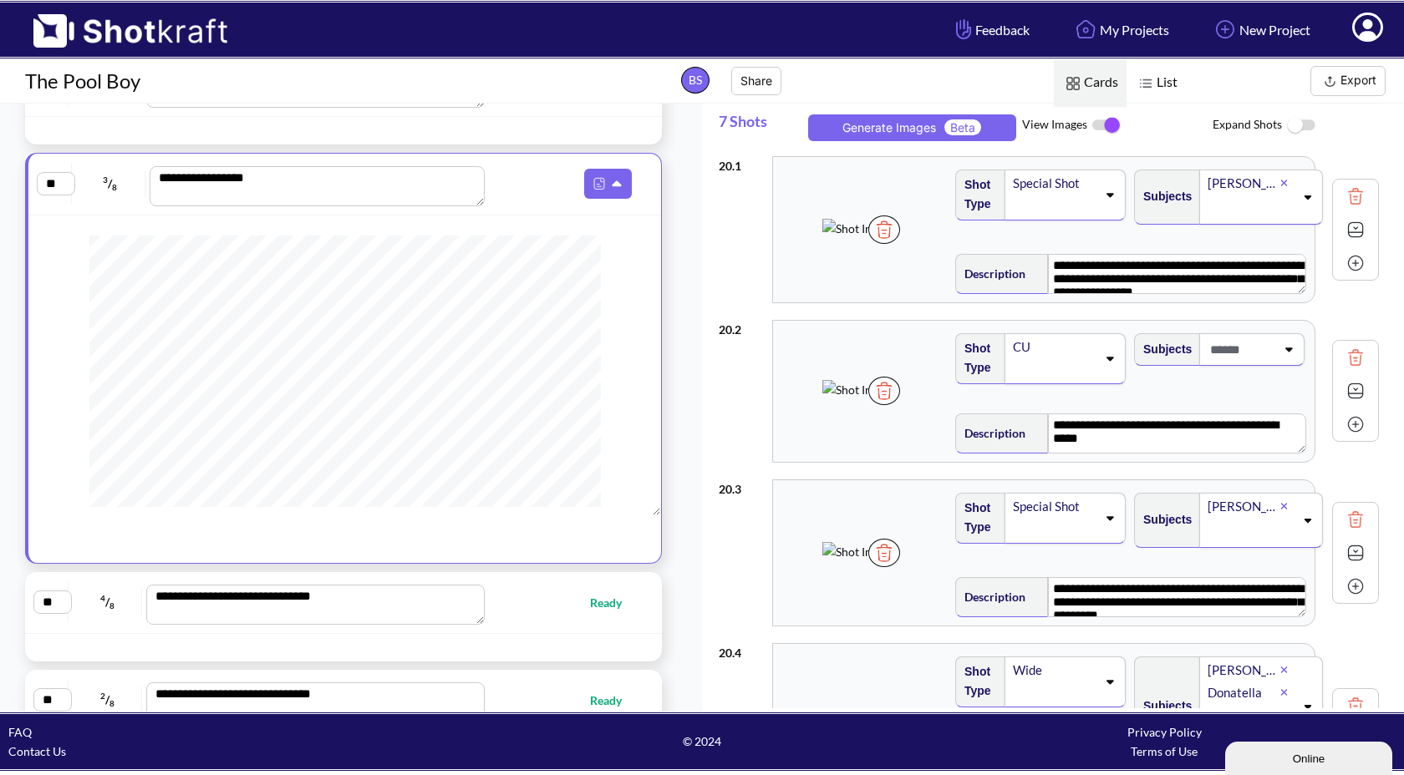
click at [541, 605] on span "Ready" at bounding box center [564, 602] width 149 height 19
type textarea "**********"
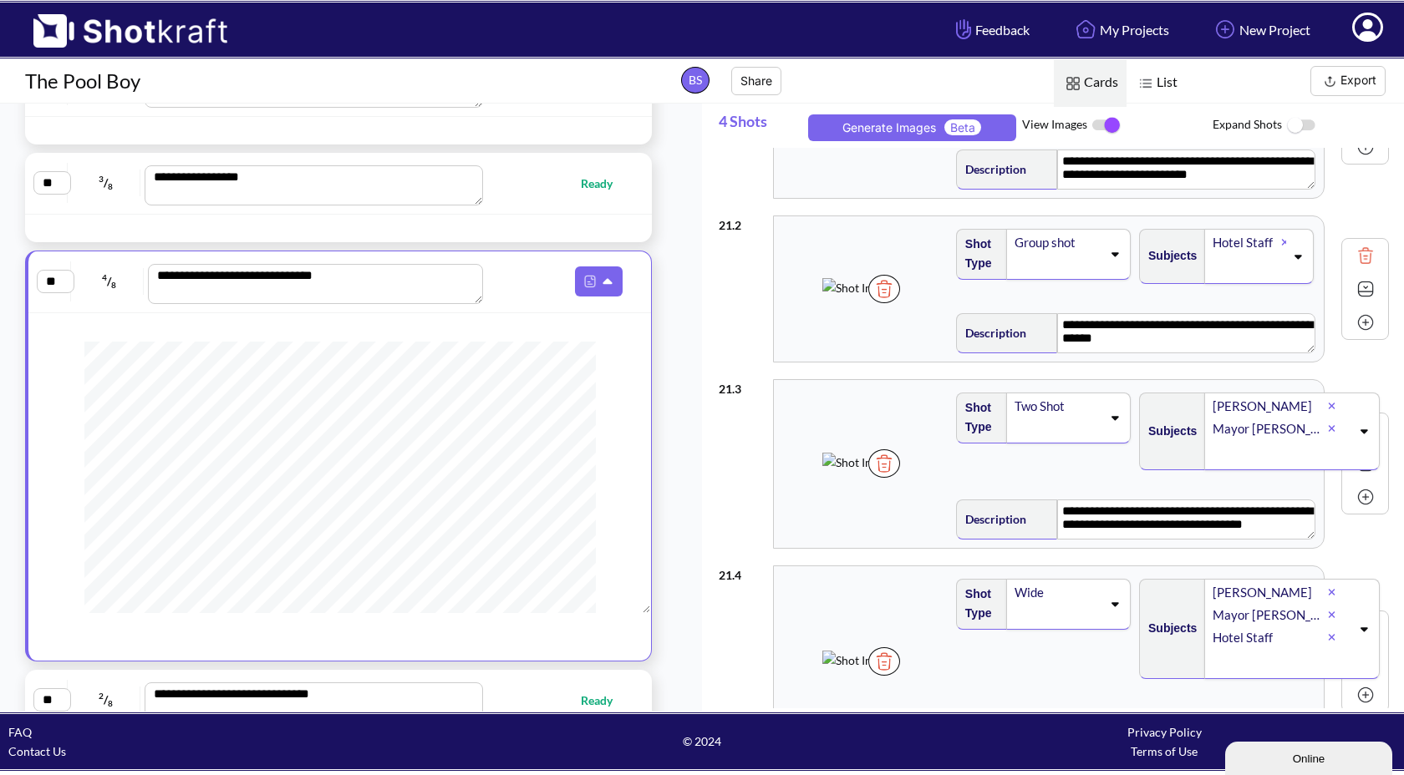
scroll to position [131, 0]
